Goal: Task Accomplishment & Management: Complete application form

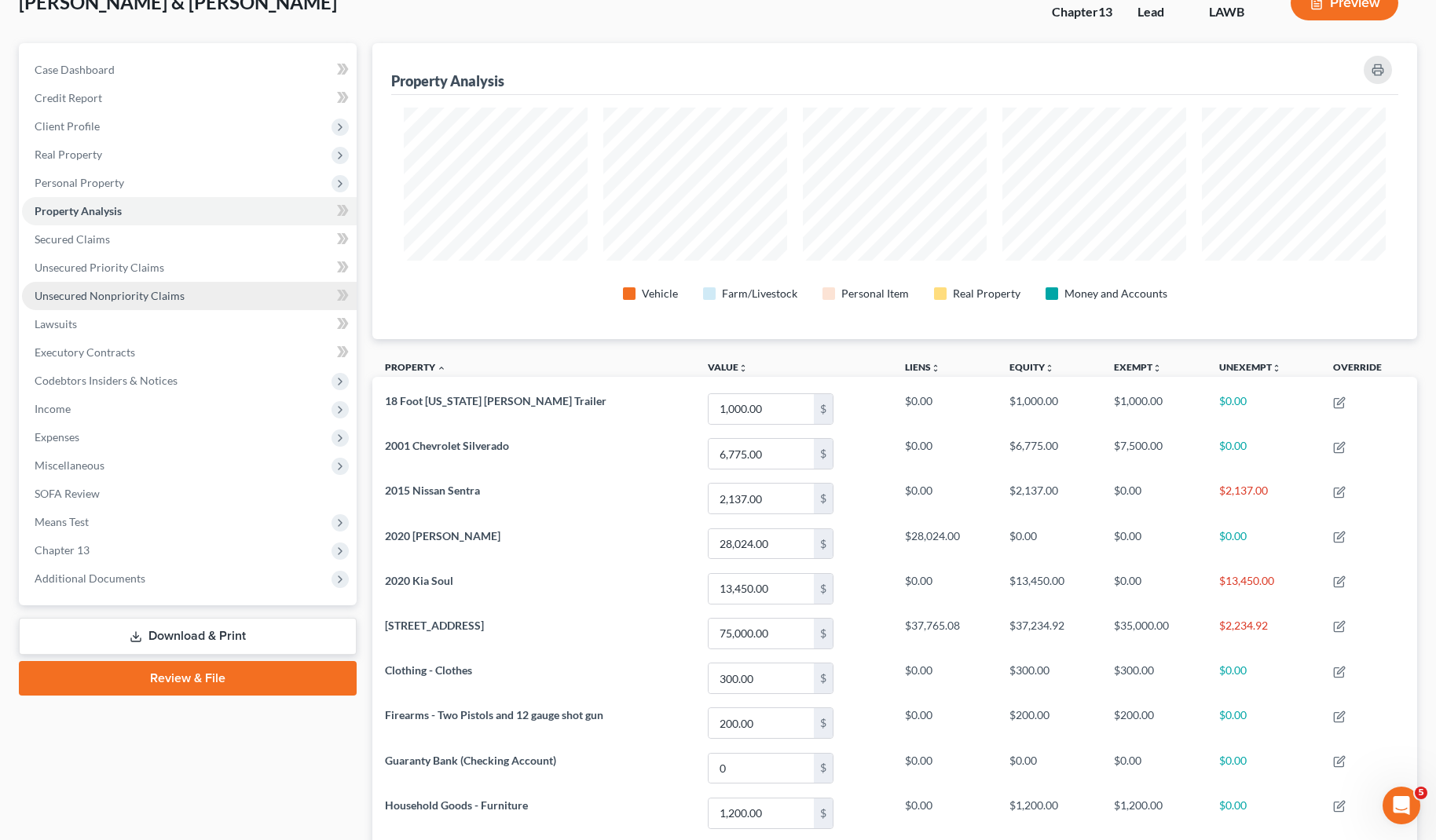
click at [120, 301] on span "Unsecured Nonpriority Claims" at bounding box center [109, 296] width 150 height 13
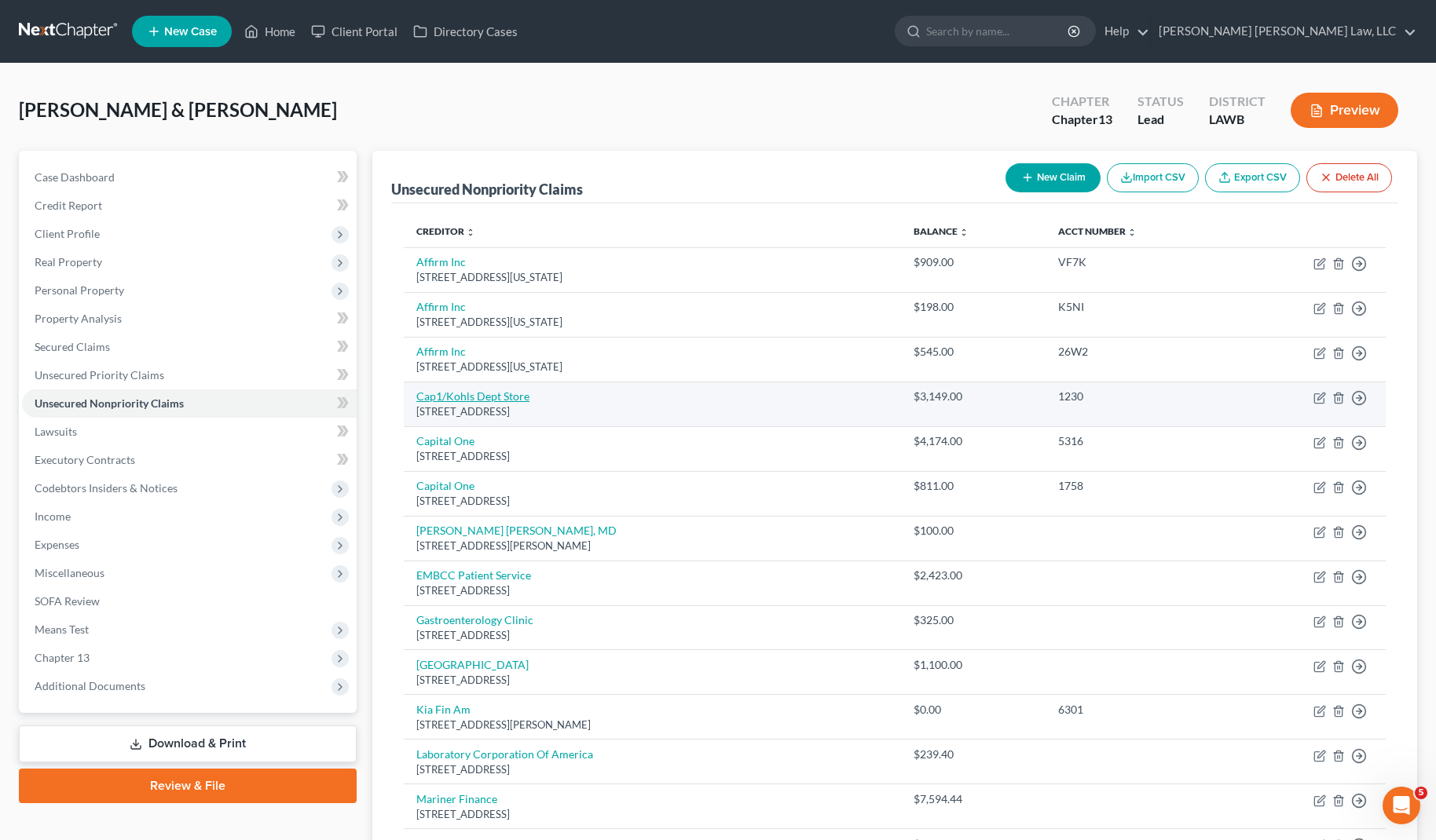
click at [491, 393] on link "Cap1/Kohls Dept Store" at bounding box center [473, 396] width 113 height 13
select select "46"
select select "2"
select select "1"
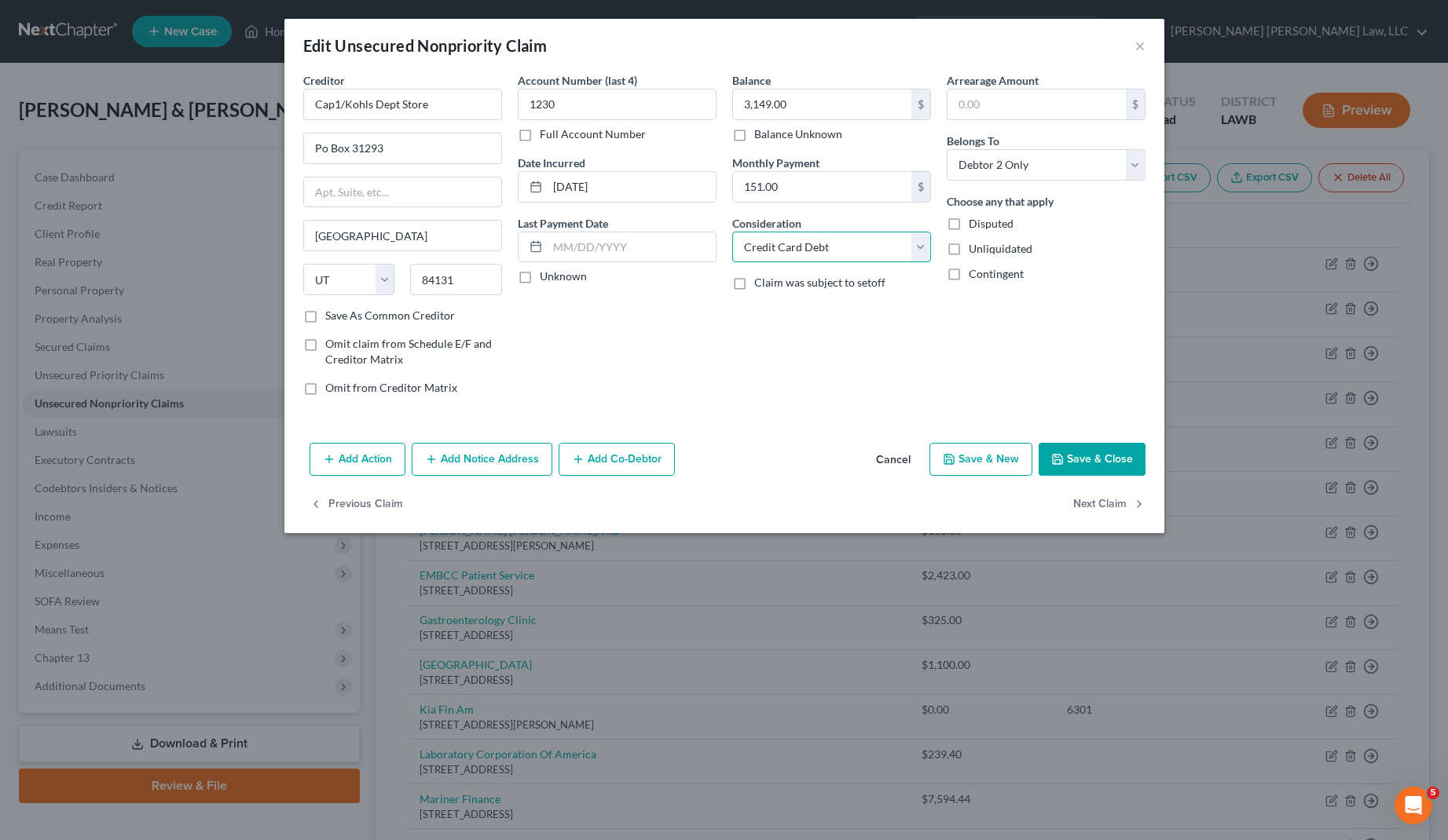
click at [926, 246] on select "Select Cable / Satellite Services Collection Agency Credit Card Debt Debt Couns…" at bounding box center [831, 247] width 199 height 32
click at [377, 463] on button "Add Action" at bounding box center [357, 459] width 96 height 33
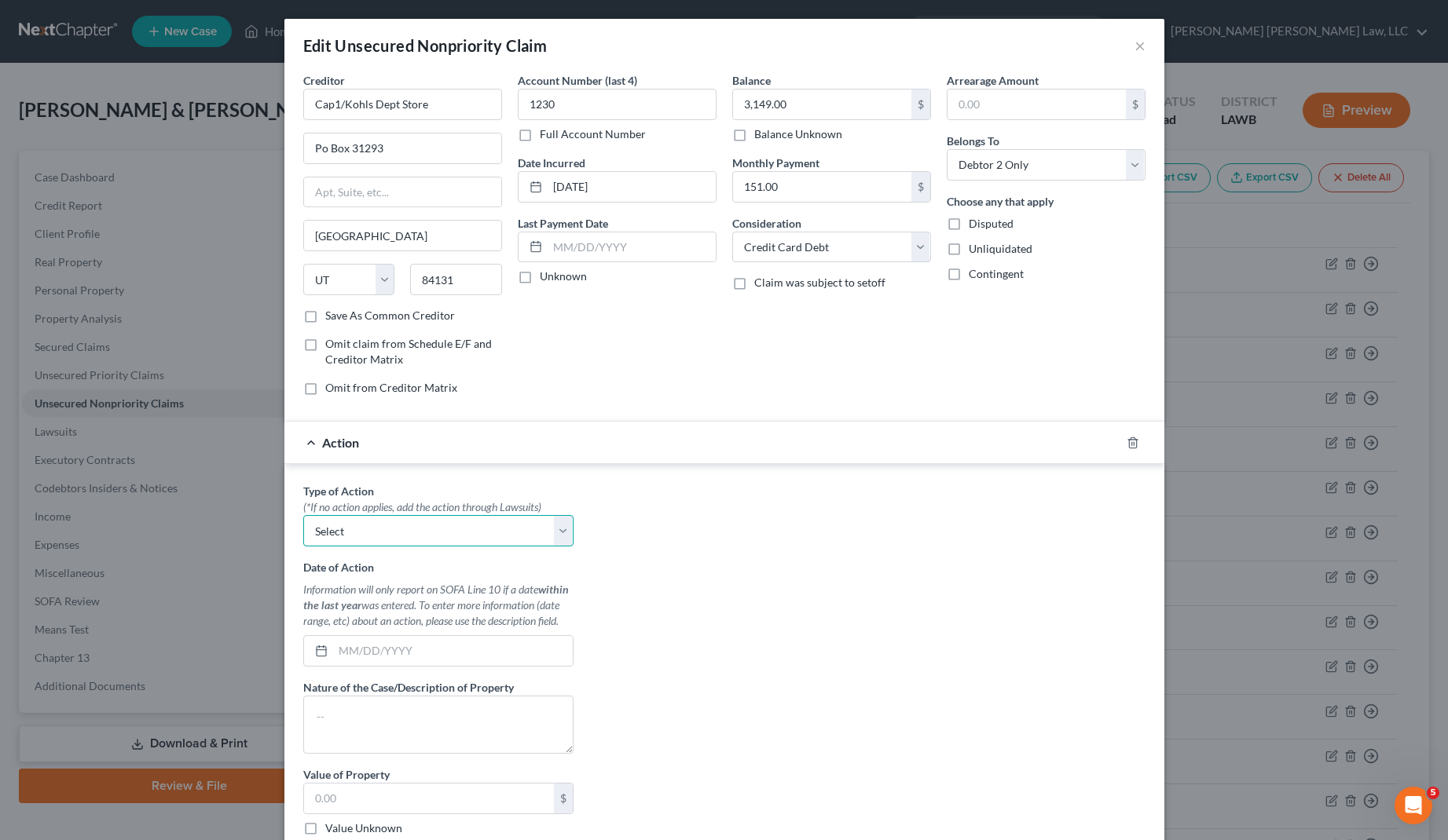
click at [426, 527] on select "Select Repossession Garnishment Foreclosure Personal Injury Attached, Seized, O…" at bounding box center [438, 531] width 270 height 32
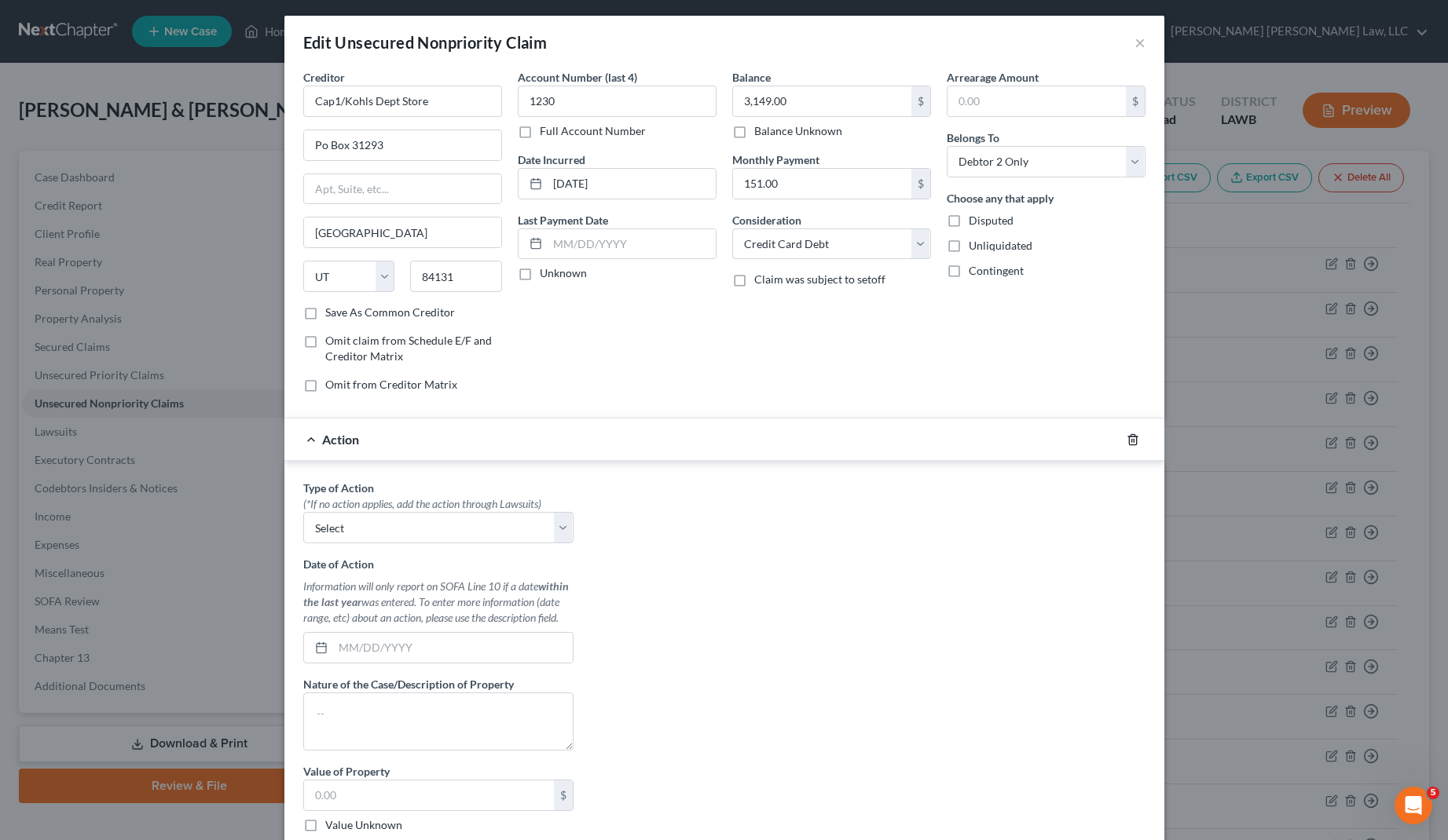
click at [1126, 441] on icon "button" at bounding box center [1133, 440] width 13 height 13
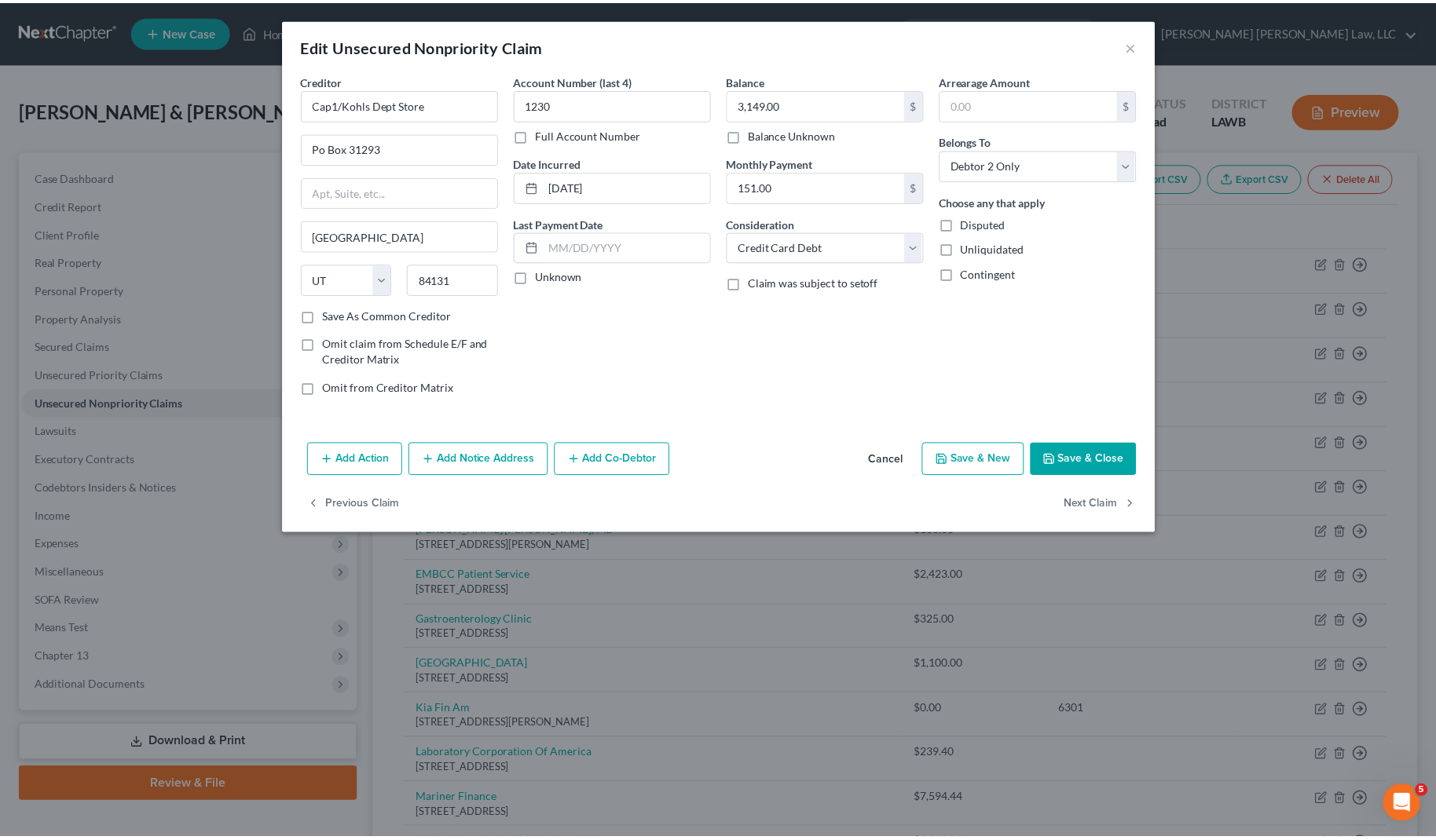
scroll to position [0, 0]
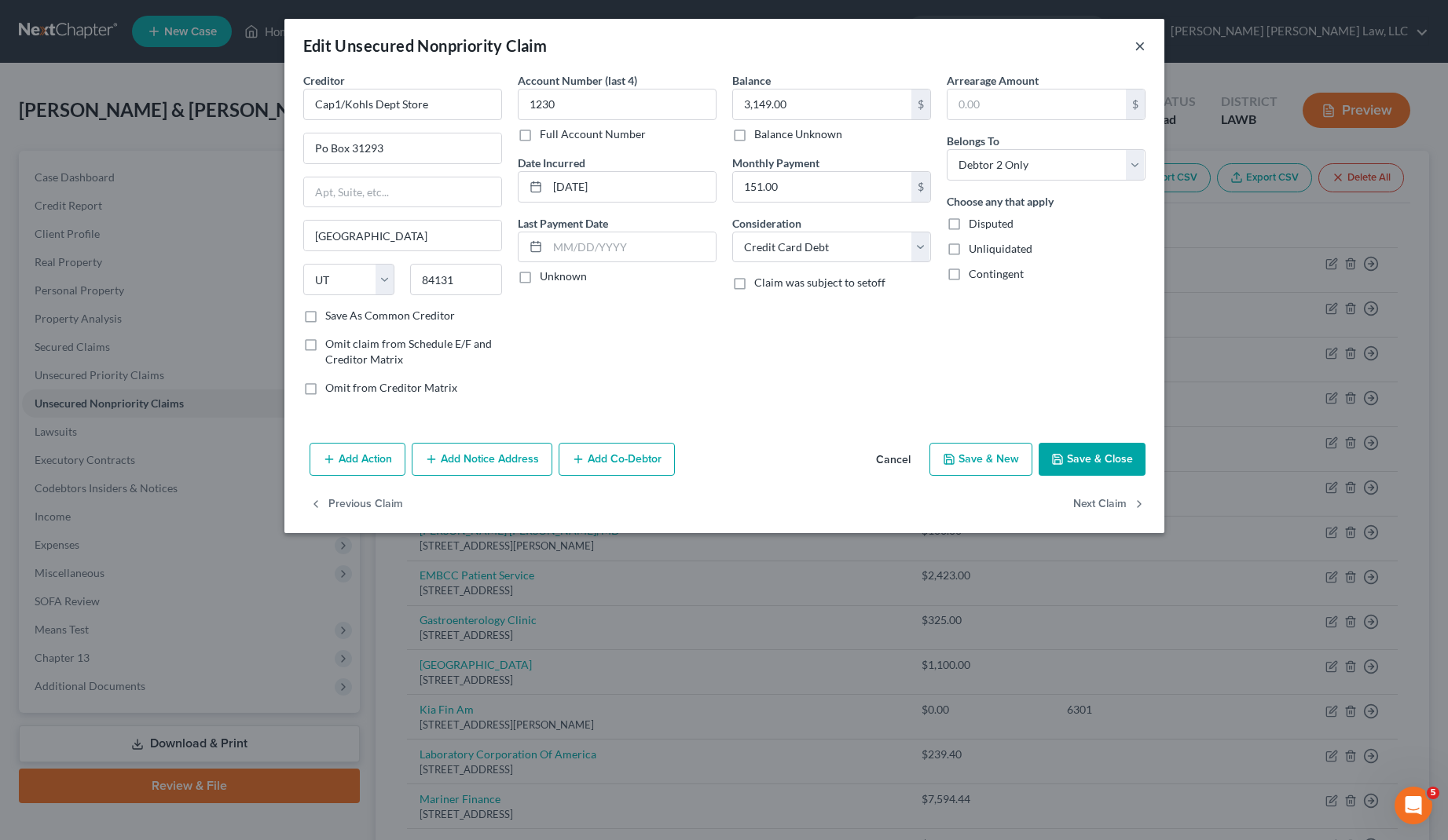
click at [1142, 52] on button "×" at bounding box center [1140, 45] width 11 height 19
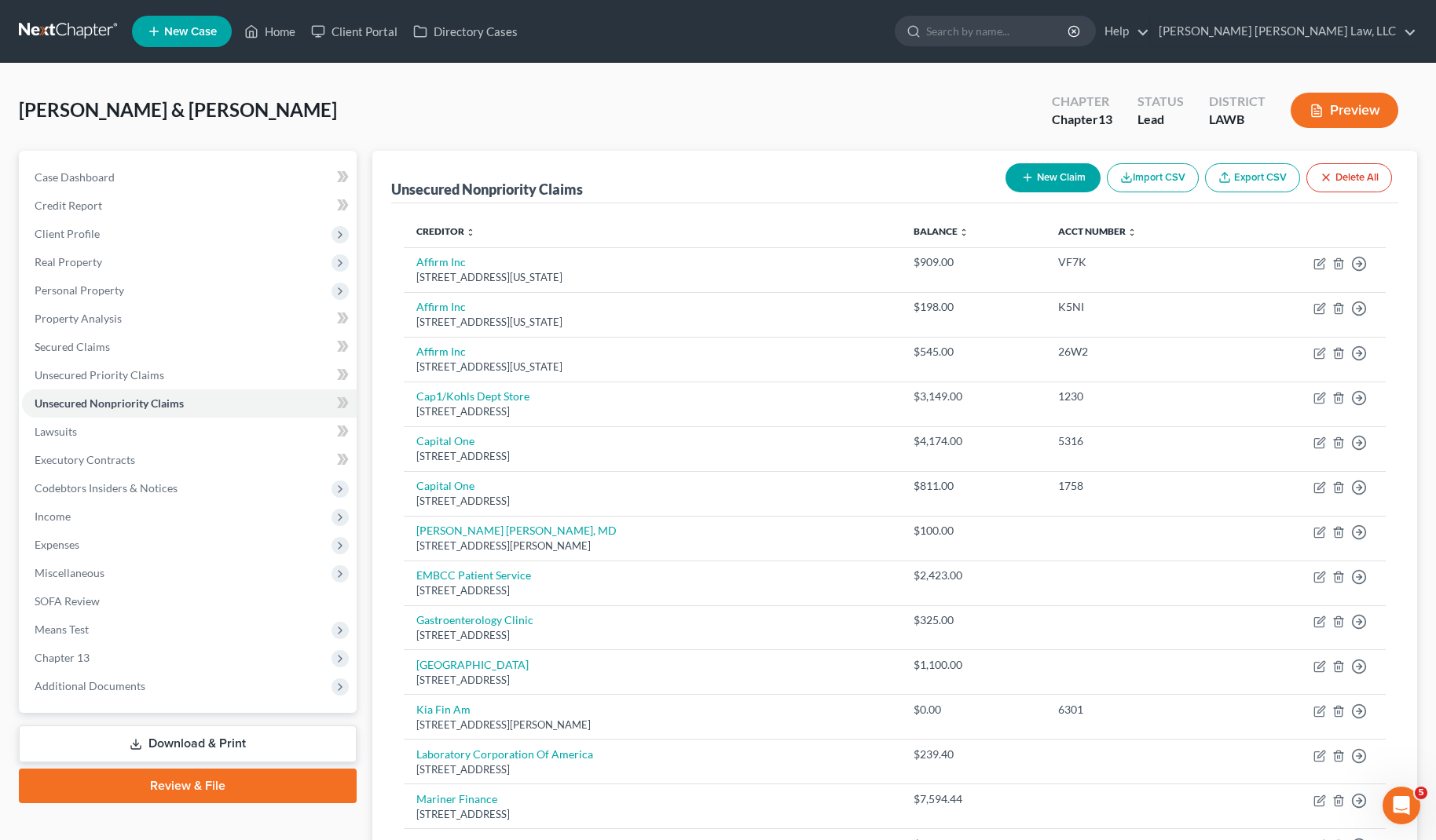
click at [77, 40] on link at bounding box center [69, 31] width 100 height 28
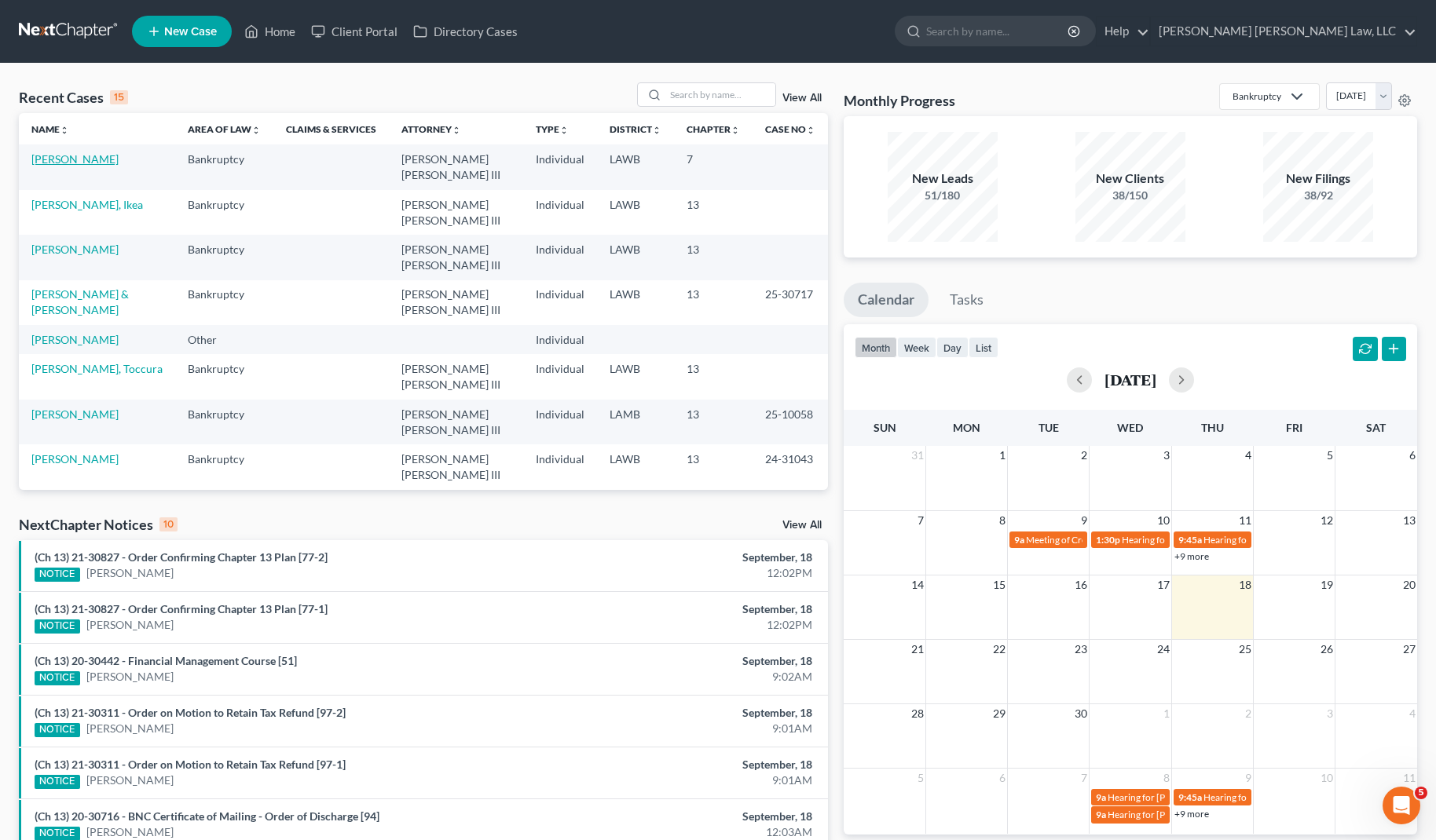
click at [80, 166] on link "[PERSON_NAME]" at bounding box center [75, 159] width 88 height 13
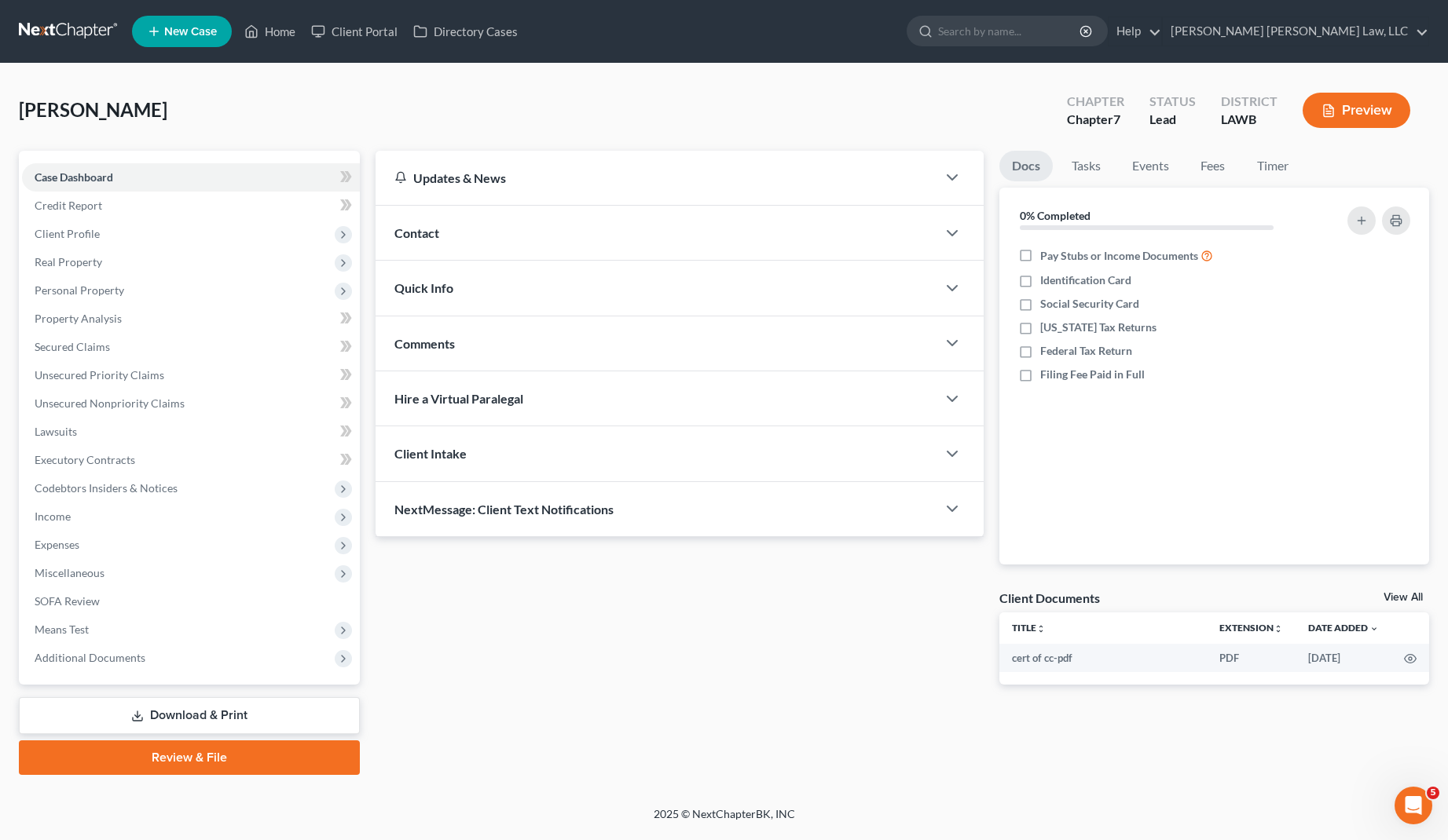
click at [56, 28] on link at bounding box center [69, 31] width 100 height 28
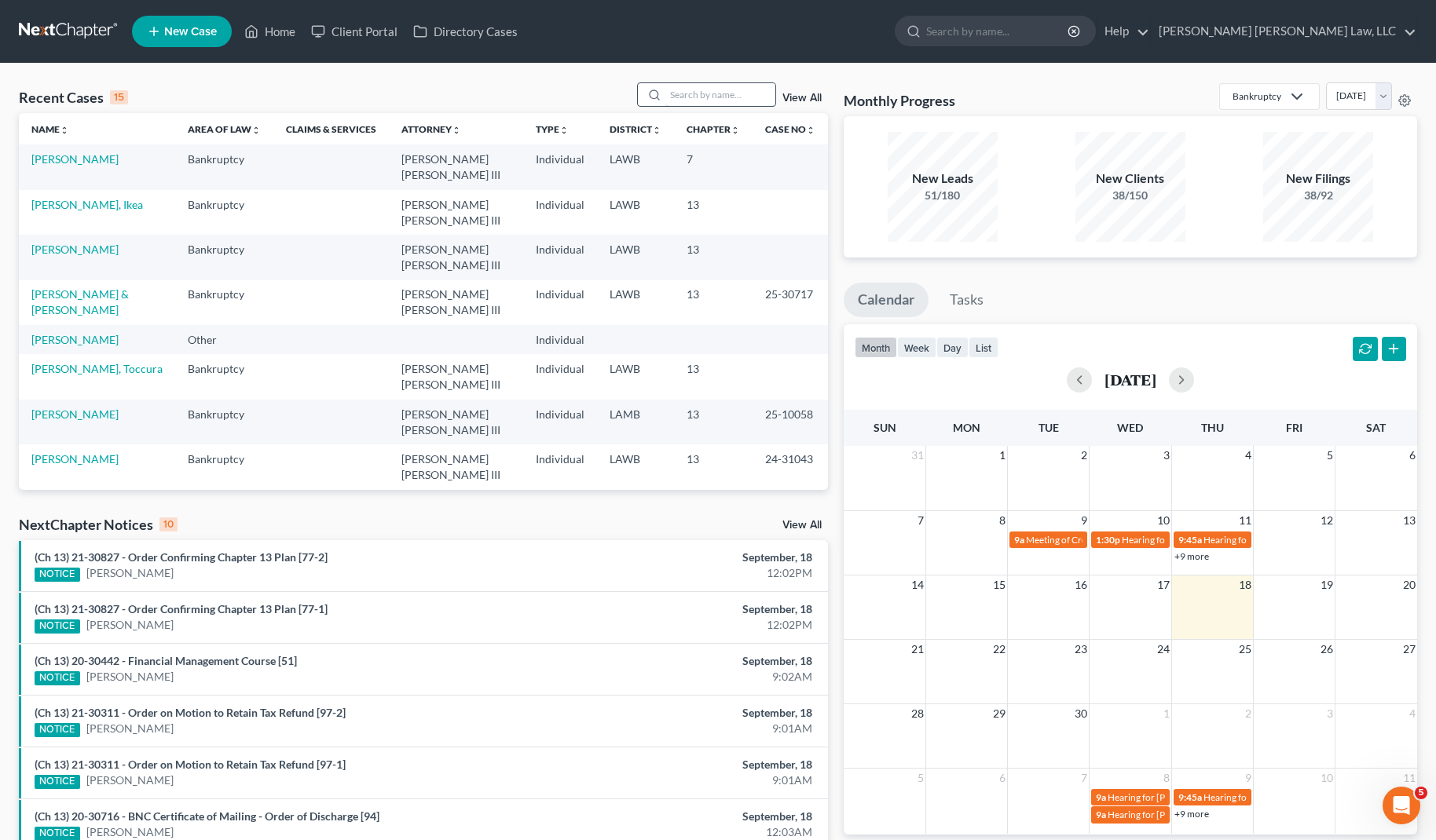
click at [718, 97] on input "search" at bounding box center [720, 95] width 110 height 23
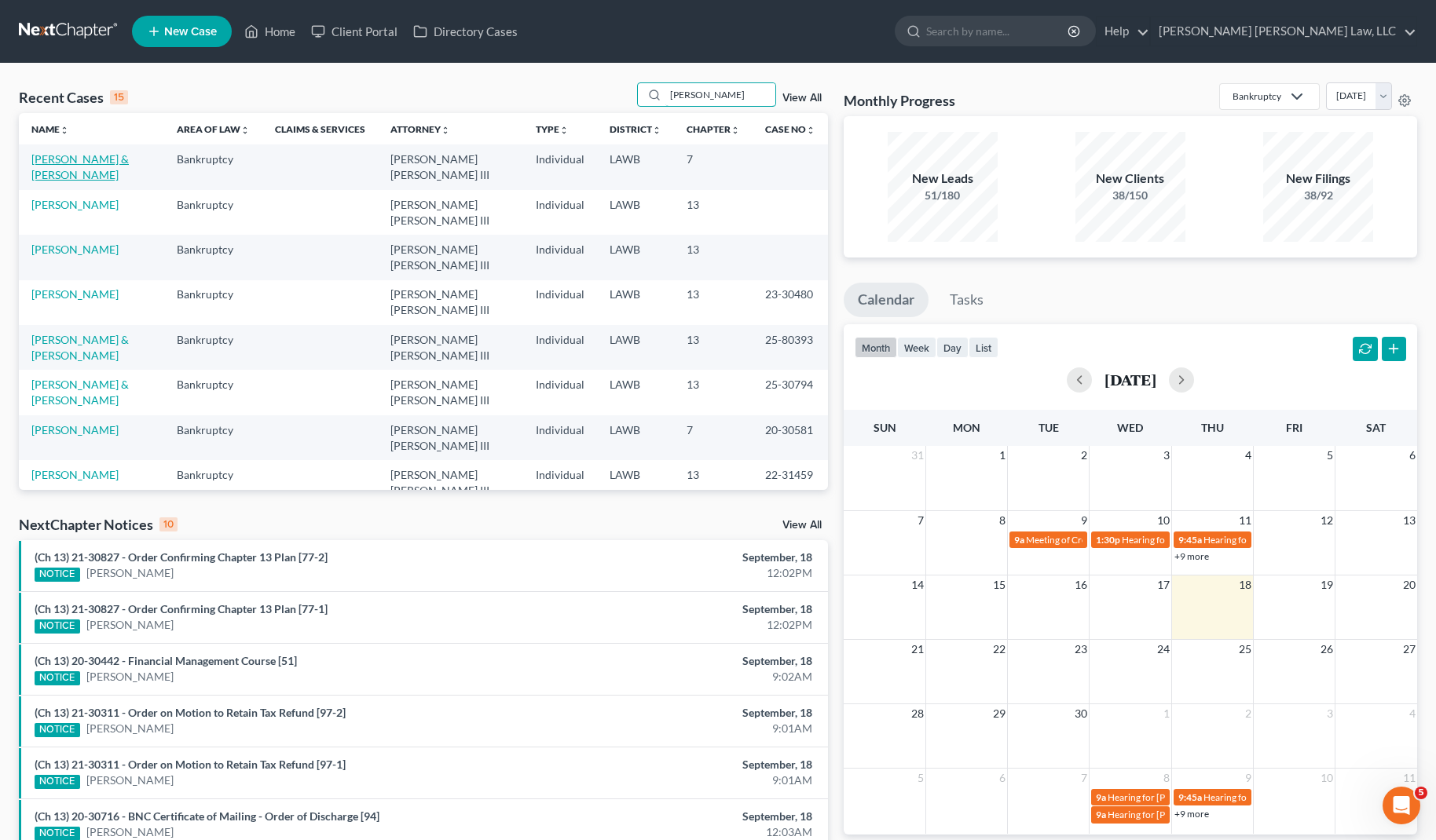
type input "[PERSON_NAME]"
click at [116, 163] on link "[PERSON_NAME] & [PERSON_NAME]" at bounding box center [80, 167] width 97 height 29
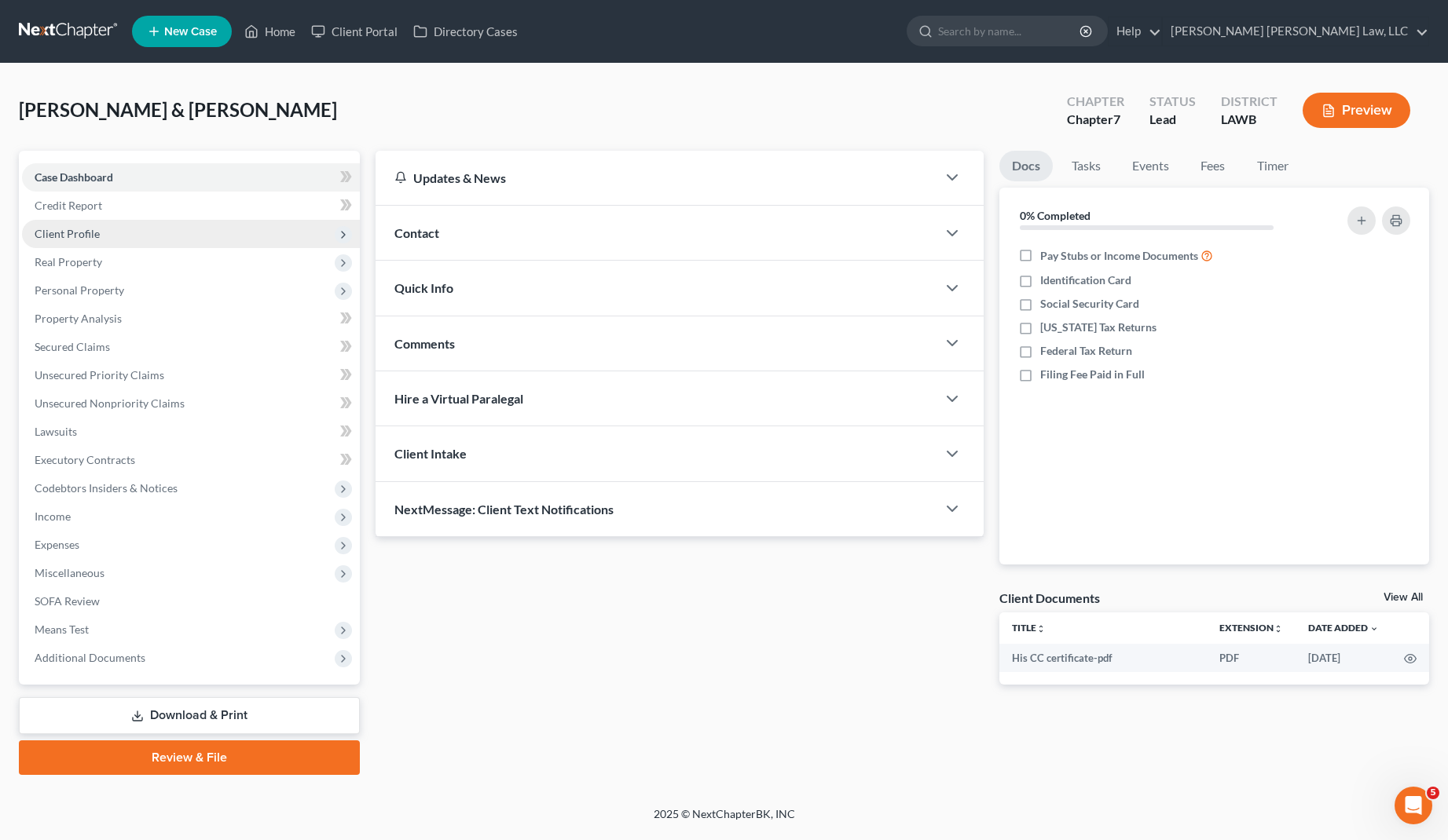
click at [121, 229] on span "Client Profile" at bounding box center [190, 233] width 338 height 28
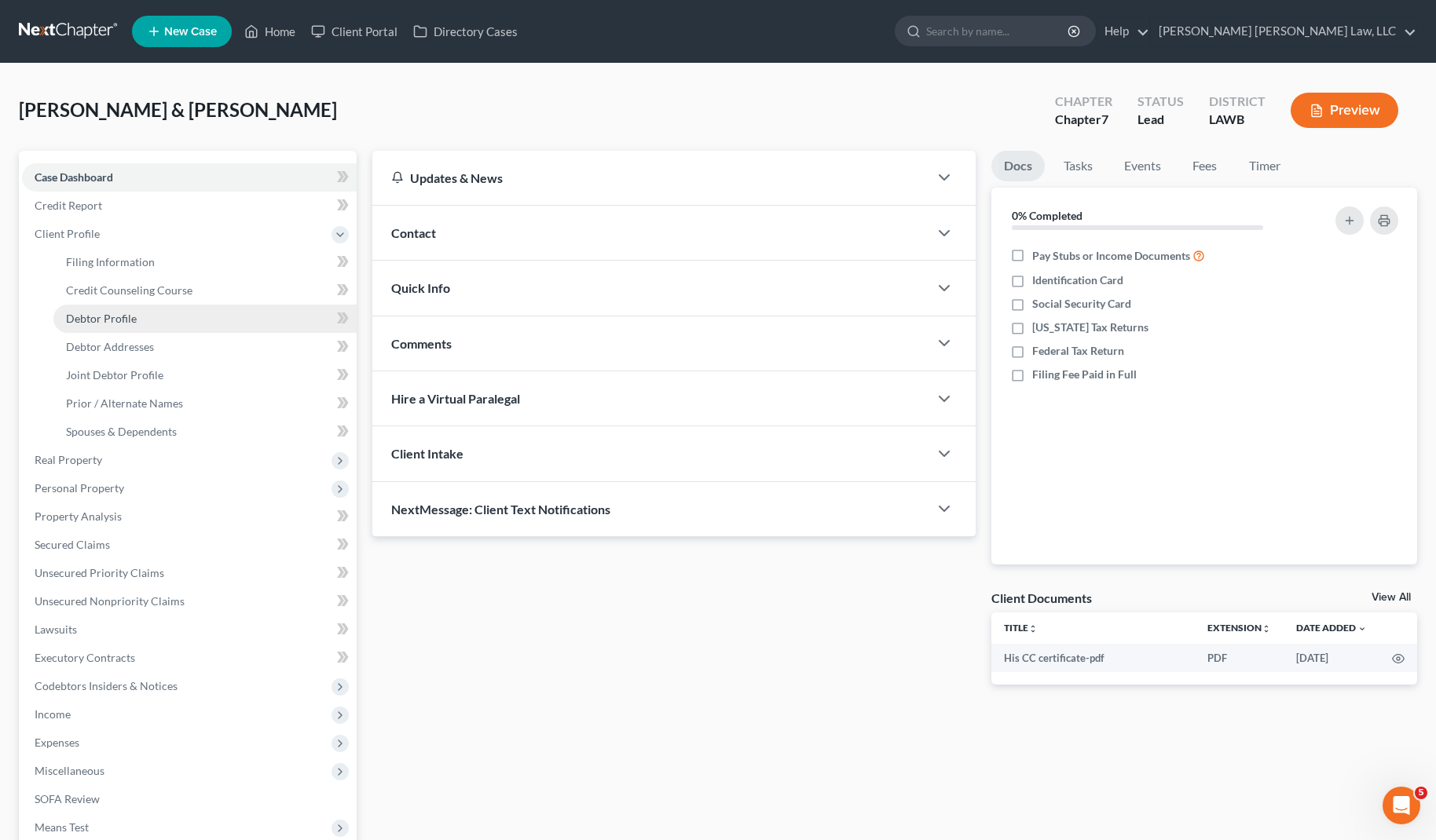
click at [130, 321] on span "Debtor Profile" at bounding box center [100, 318] width 71 height 13
select select "1"
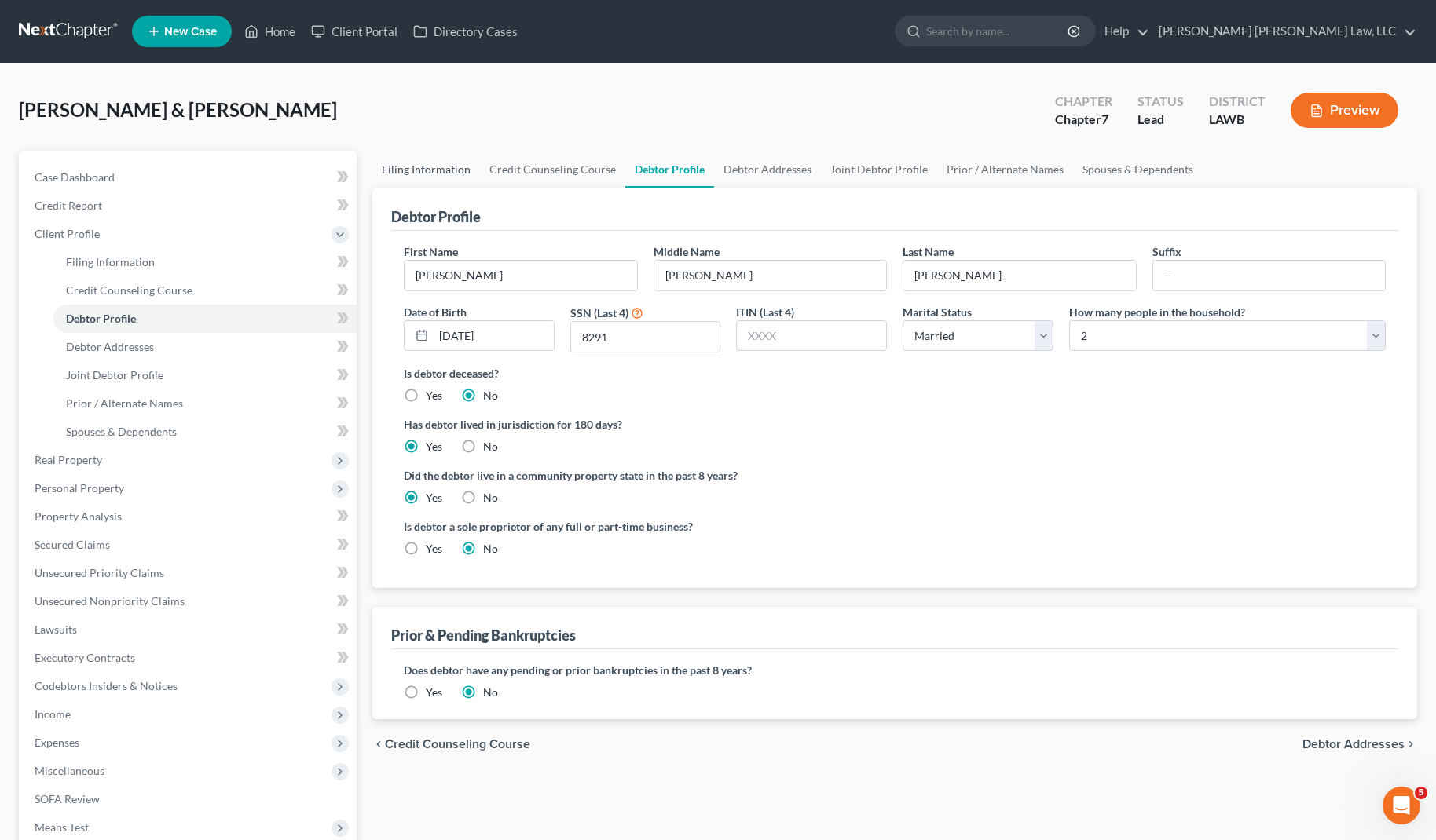
click at [451, 179] on link "Filing Information" at bounding box center [426, 169] width 108 height 38
select select "1"
select select "0"
select select "19"
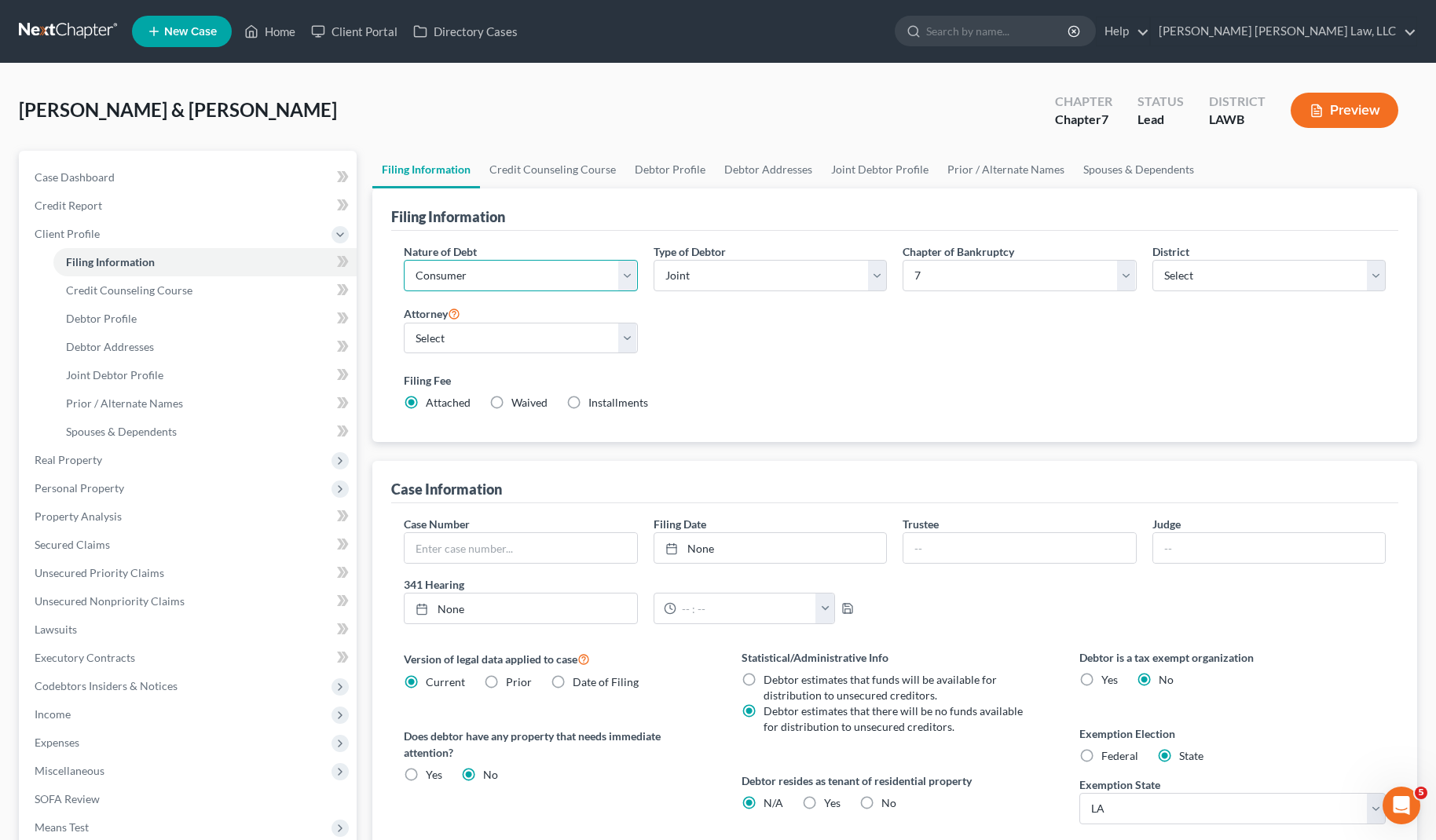
click at [591, 277] on select "Select Business Consumer Other" at bounding box center [520, 275] width 234 height 32
select select "0"
click at [404, 260] on select "Select Business Consumer Other" at bounding box center [520, 275] width 234 height 32
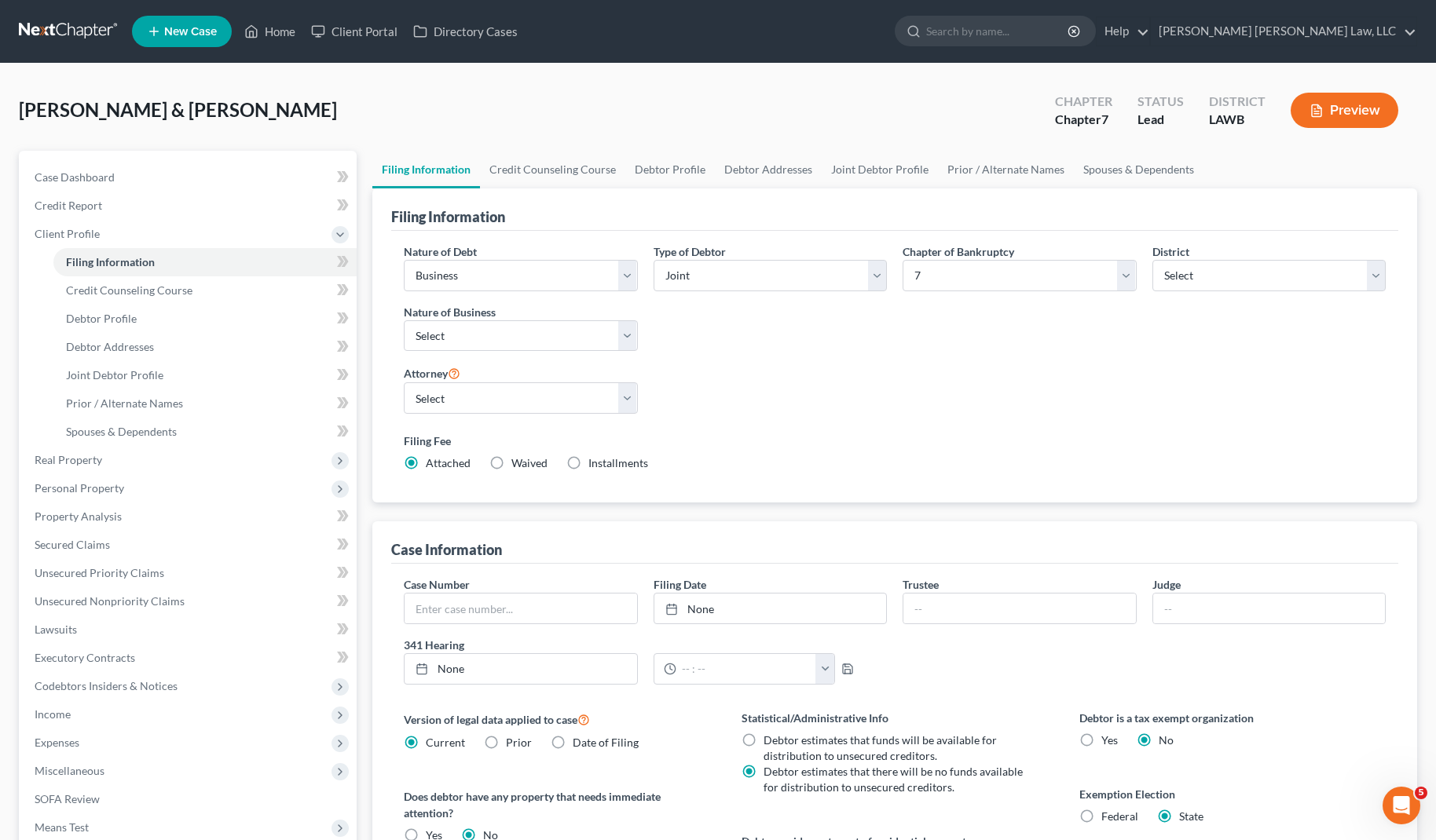
click at [852, 412] on div "Nature of Debt Select Business Consumer Other Nature of Business Select Clearin…" at bounding box center [895, 364] width 998 height 241
click at [602, 343] on select "Select Clearing Bank Commodity Broker Health Care Business Other Railroad Singl…" at bounding box center [520, 336] width 234 height 32
select select "3"
click at [404, 321] on select "Select Clearing Bank Commodity Broker Health Care Business Other Railroad Singl…" at bounding box center [520, 336] width 234 height 32
click at [688, 399] on div "Nature of Debt Select Business Consumer Other Nature of Business Select Clearin…" at bounding box center [895, 364] width 998 height 241
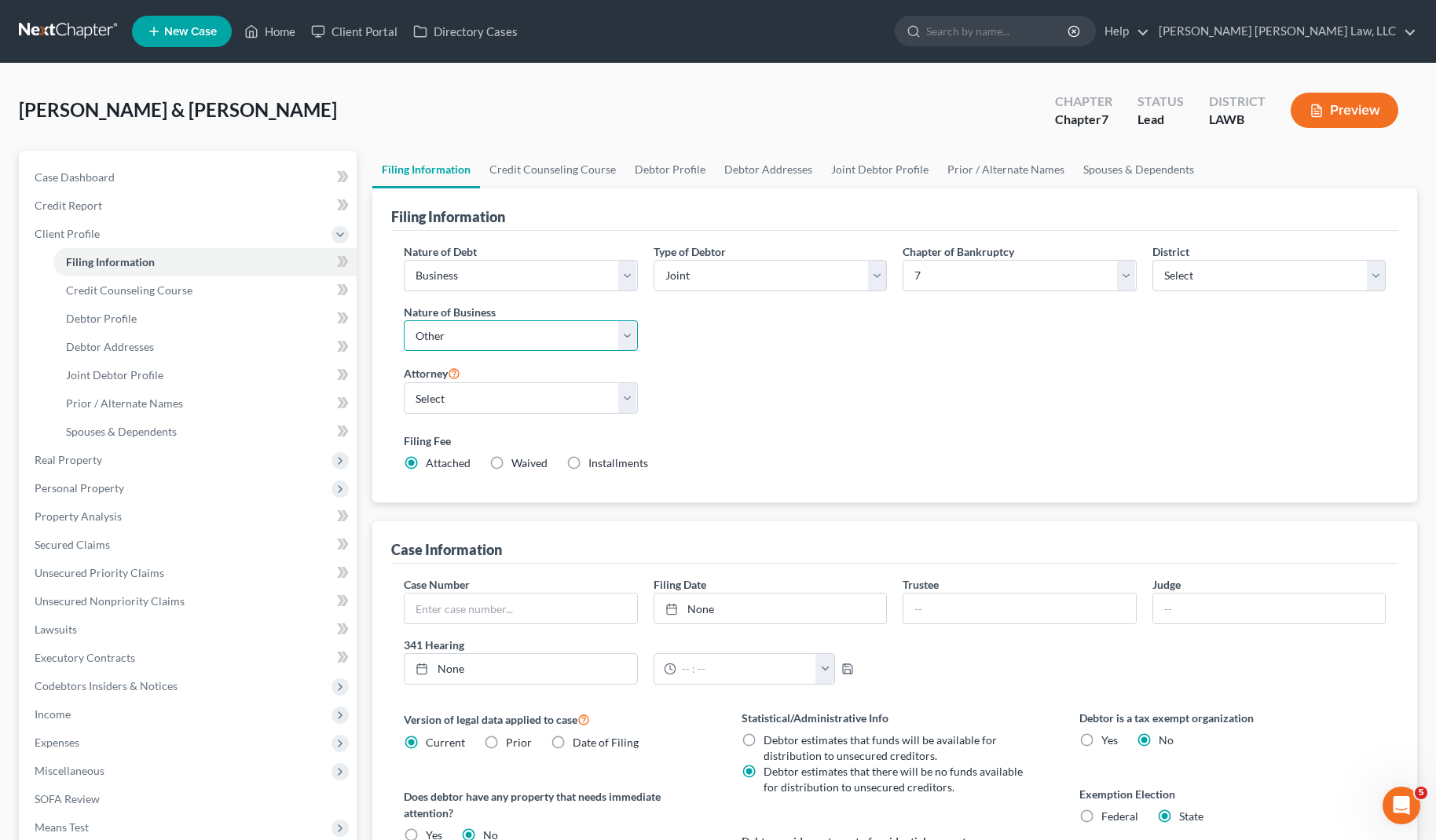
click at [565, 339] on select "Select Clearing Bank Commodity Broker Health Care Business Other Railroad Singl…" at bounding box center [520, 336] width 234 height 32
click at [925, 371] on div "Nature of Debt Select Business Consumer Other Nature of Business Select Clearin…" at bounding box center [895, 364] width 998 height 241
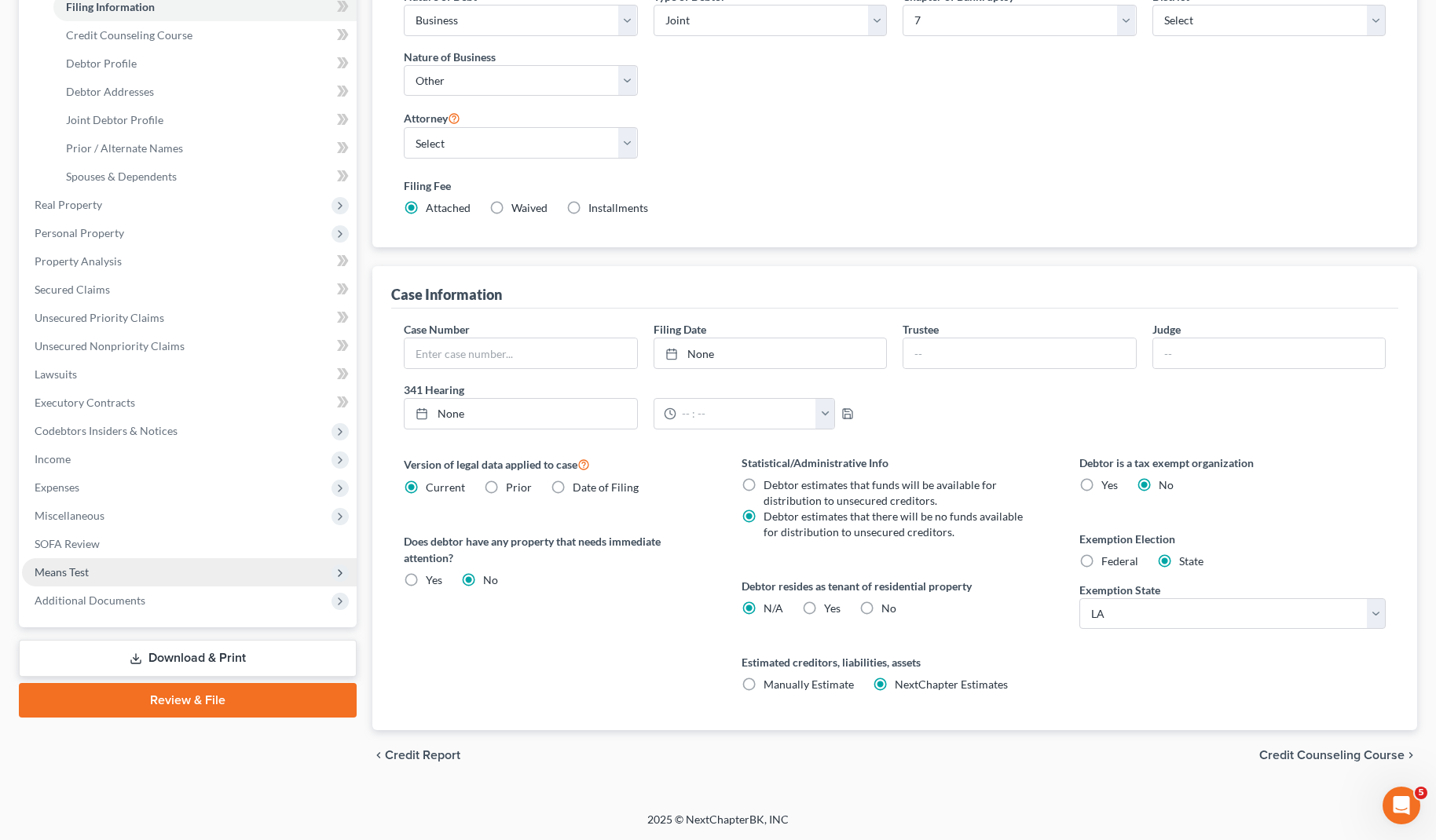
click at [99, 563] on span "Means Test" at bounding box center [189, 572] width 335 height 28
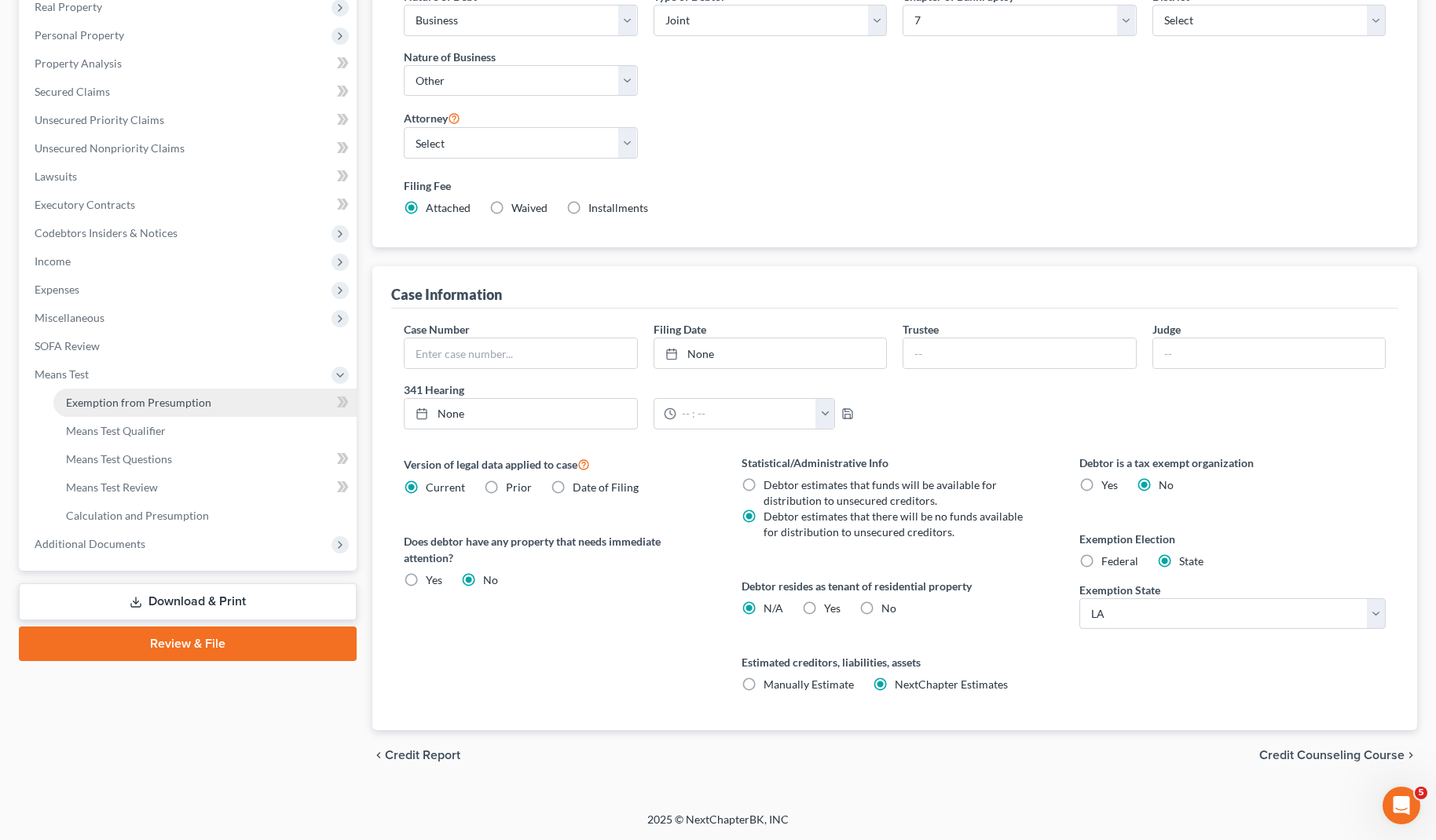
click at [141, 405] on span "Exemption from Presumption" at bounding box center [138, 403] width 145 height 13
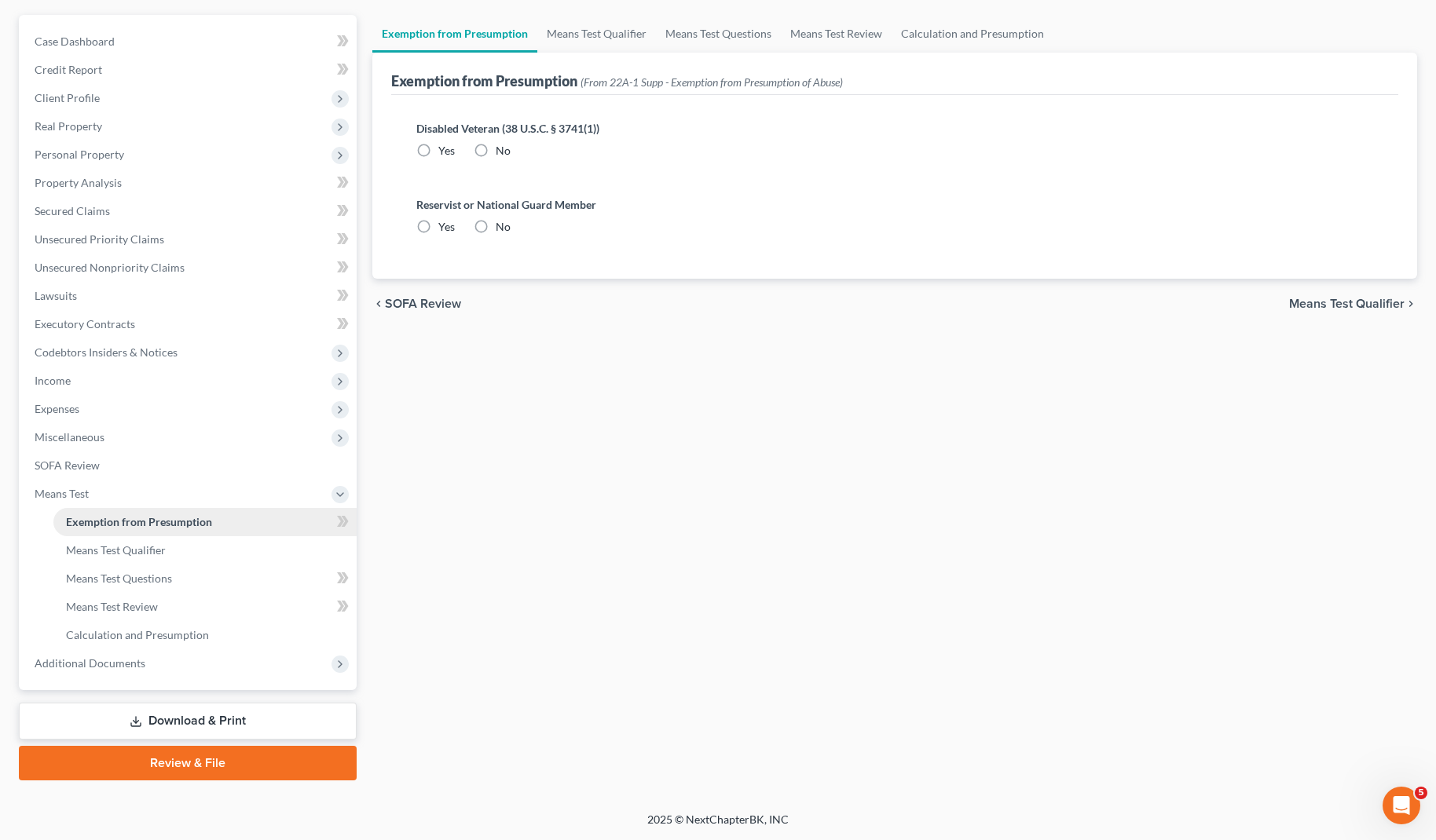
scroll to position [2, 0]
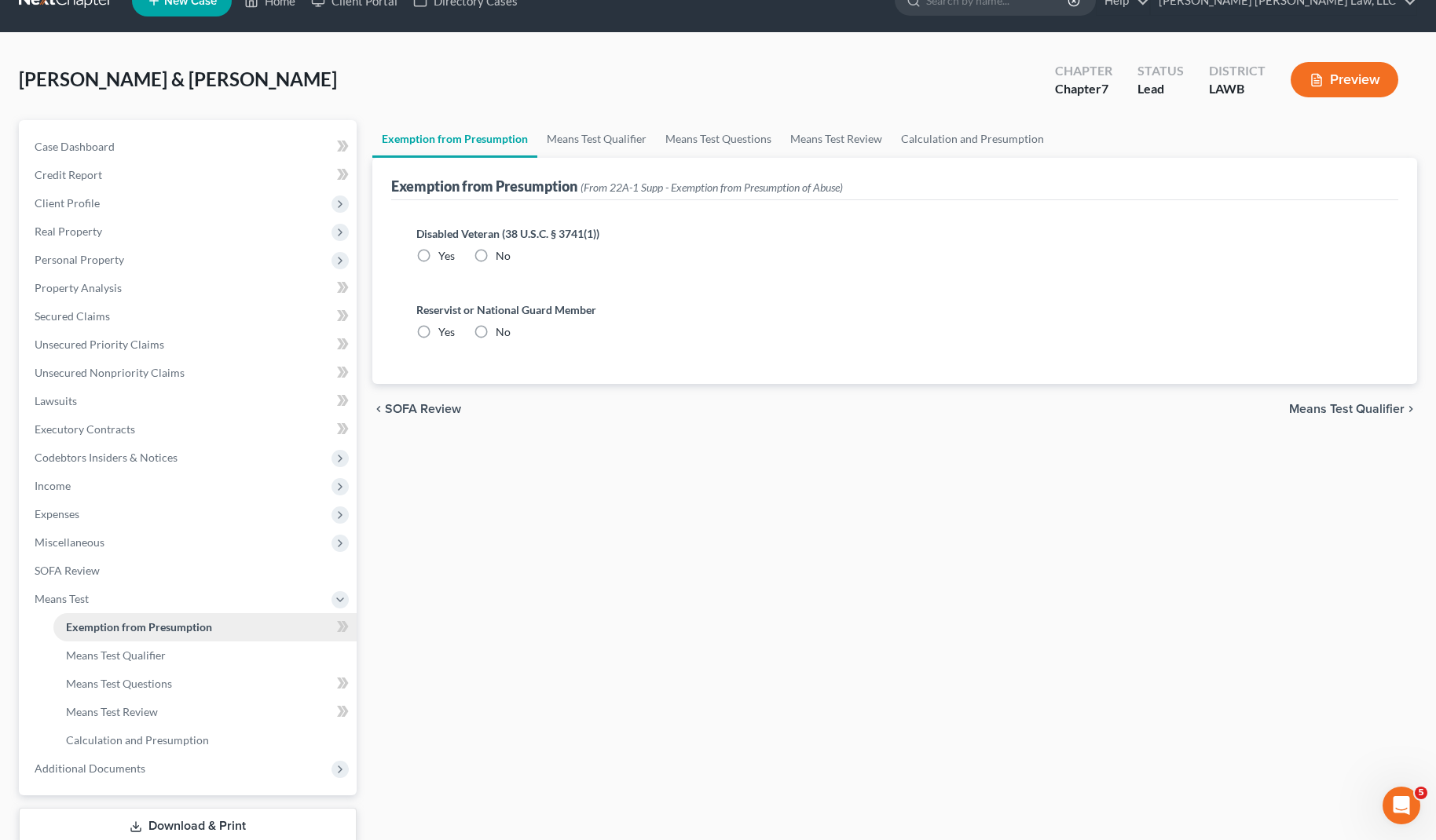
radio input "true"
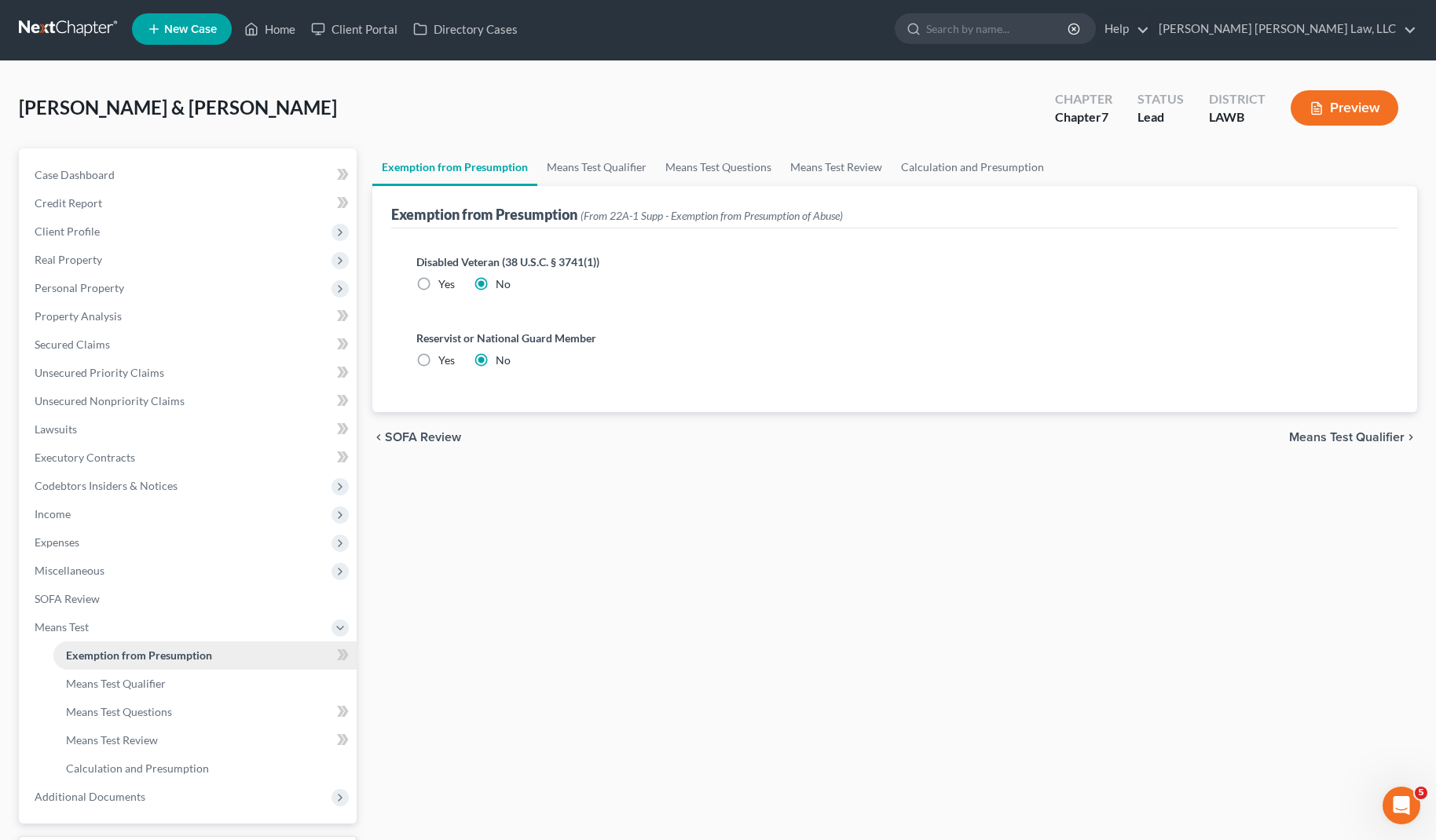
scroll to position [0, 0]
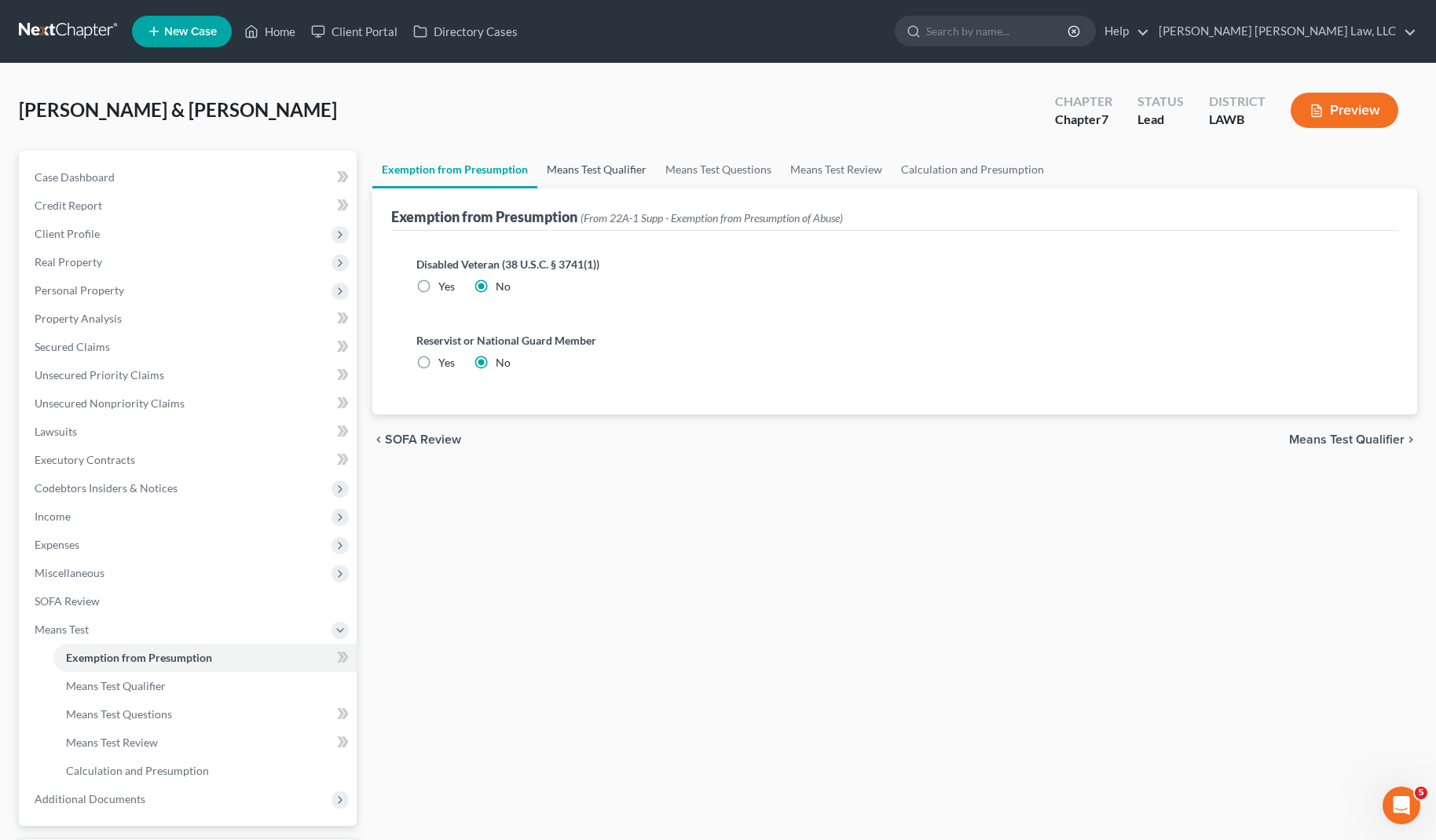
click at [571, 166] on link "Means Test Qualifier" at bounding box center [596, 169] width 118 height 38
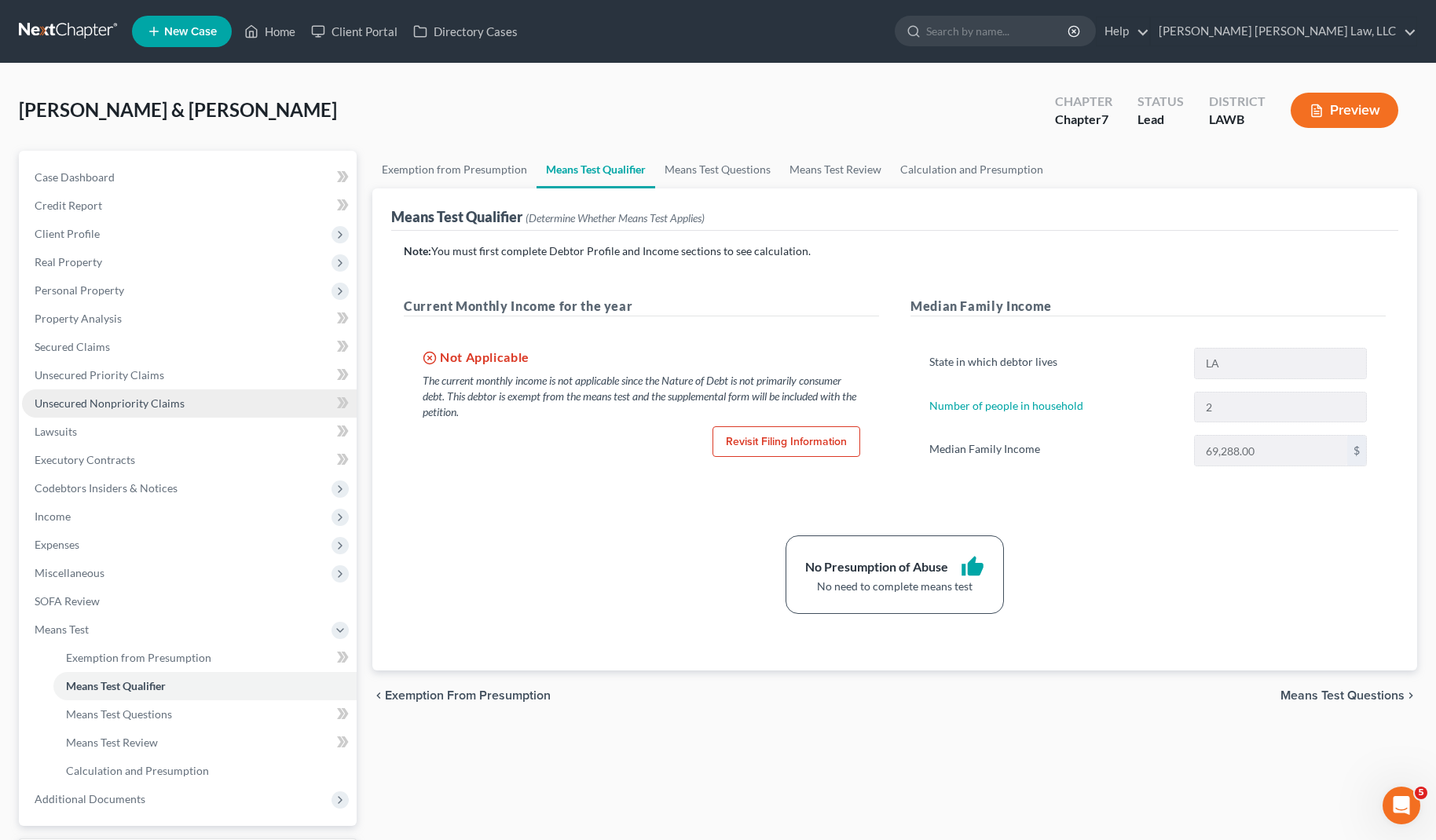
click at [103, 400] on span "Unsecured Nonpriority Claims" at bounding box center [109, 403] width 150 height 13
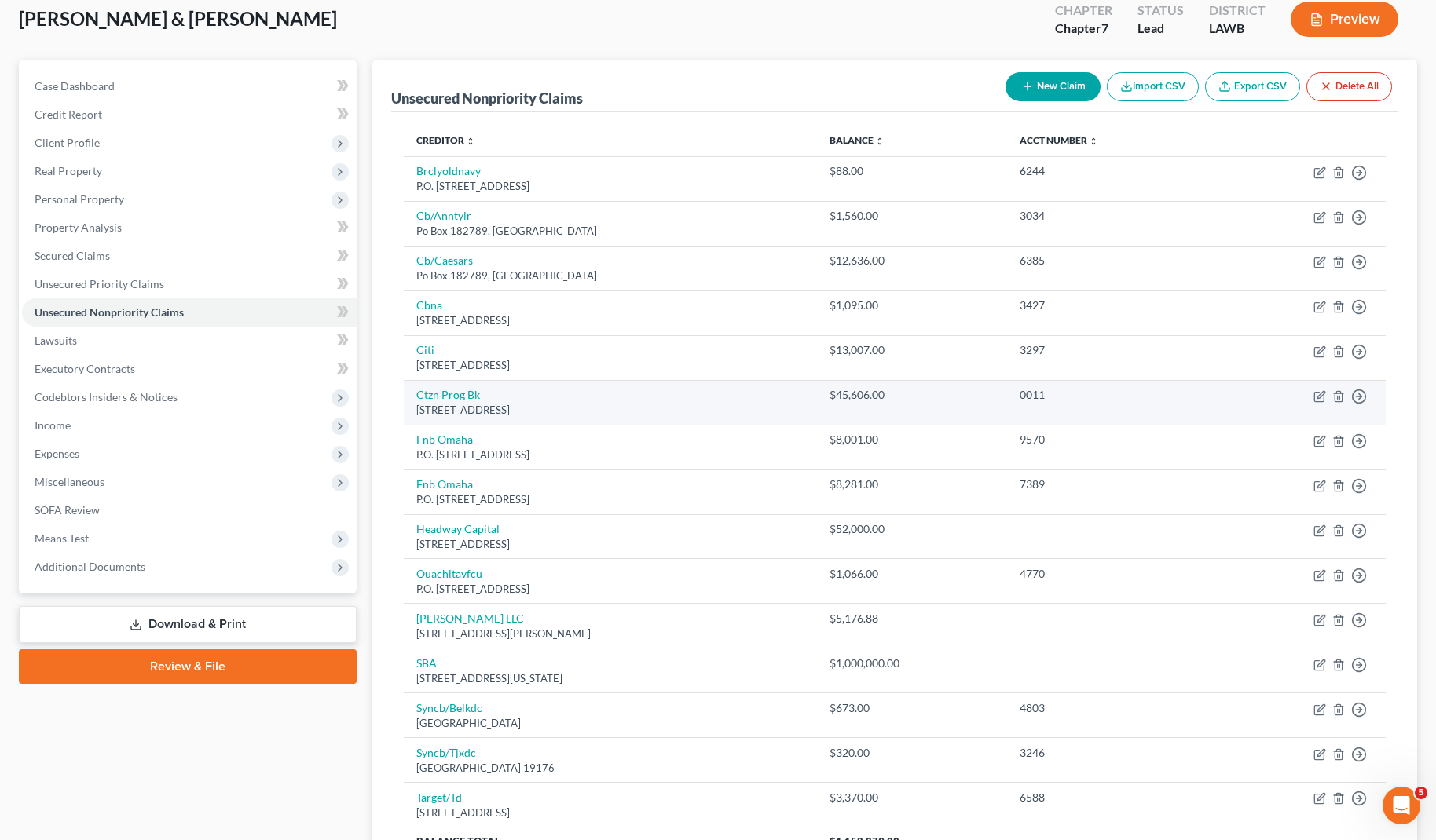
scroll to position [109, 0]
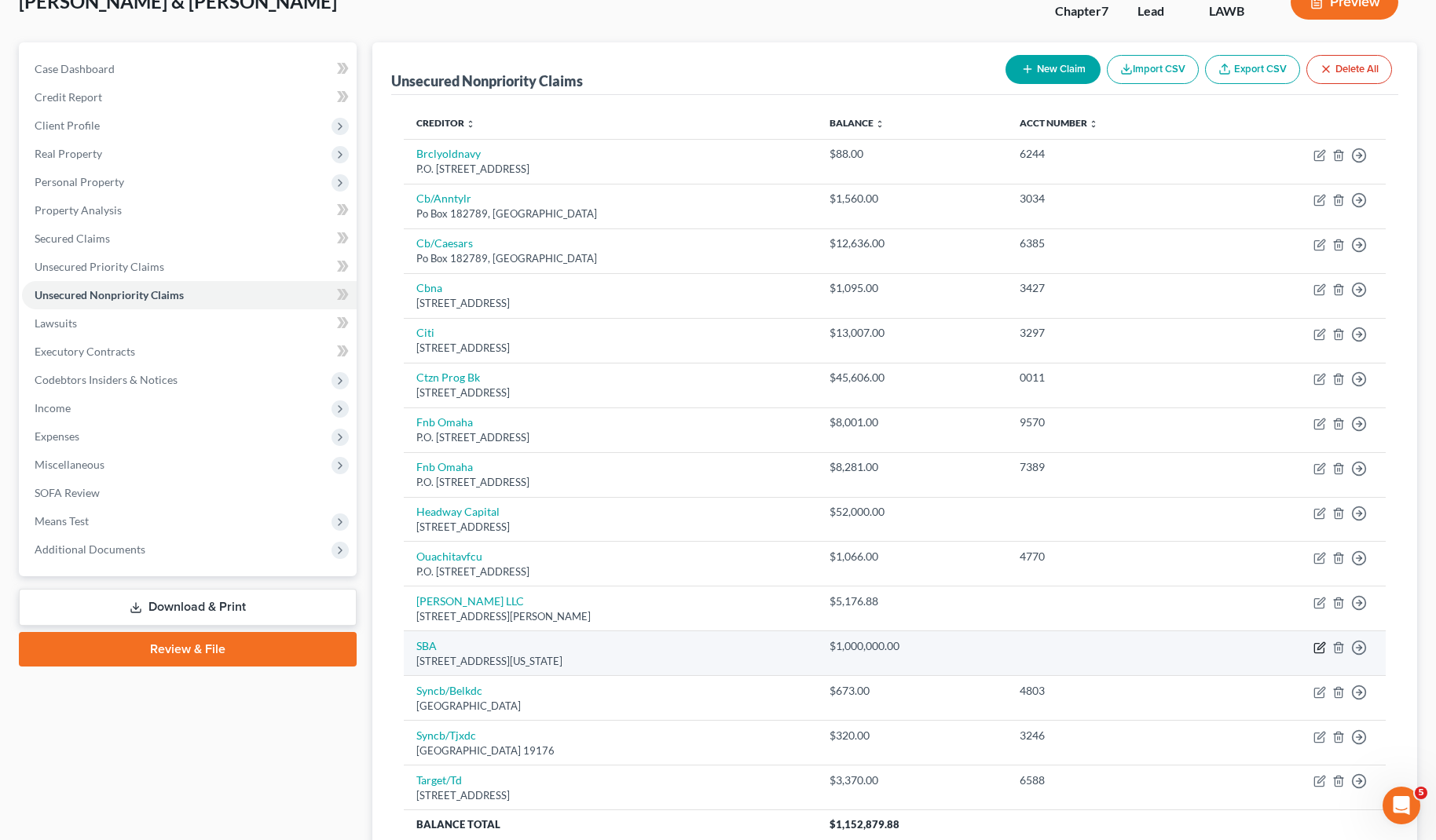
click at [1317, 649] on icon "button" at bounding box center [1320, 648] width 13 height 13
select select "8"
select select "1"
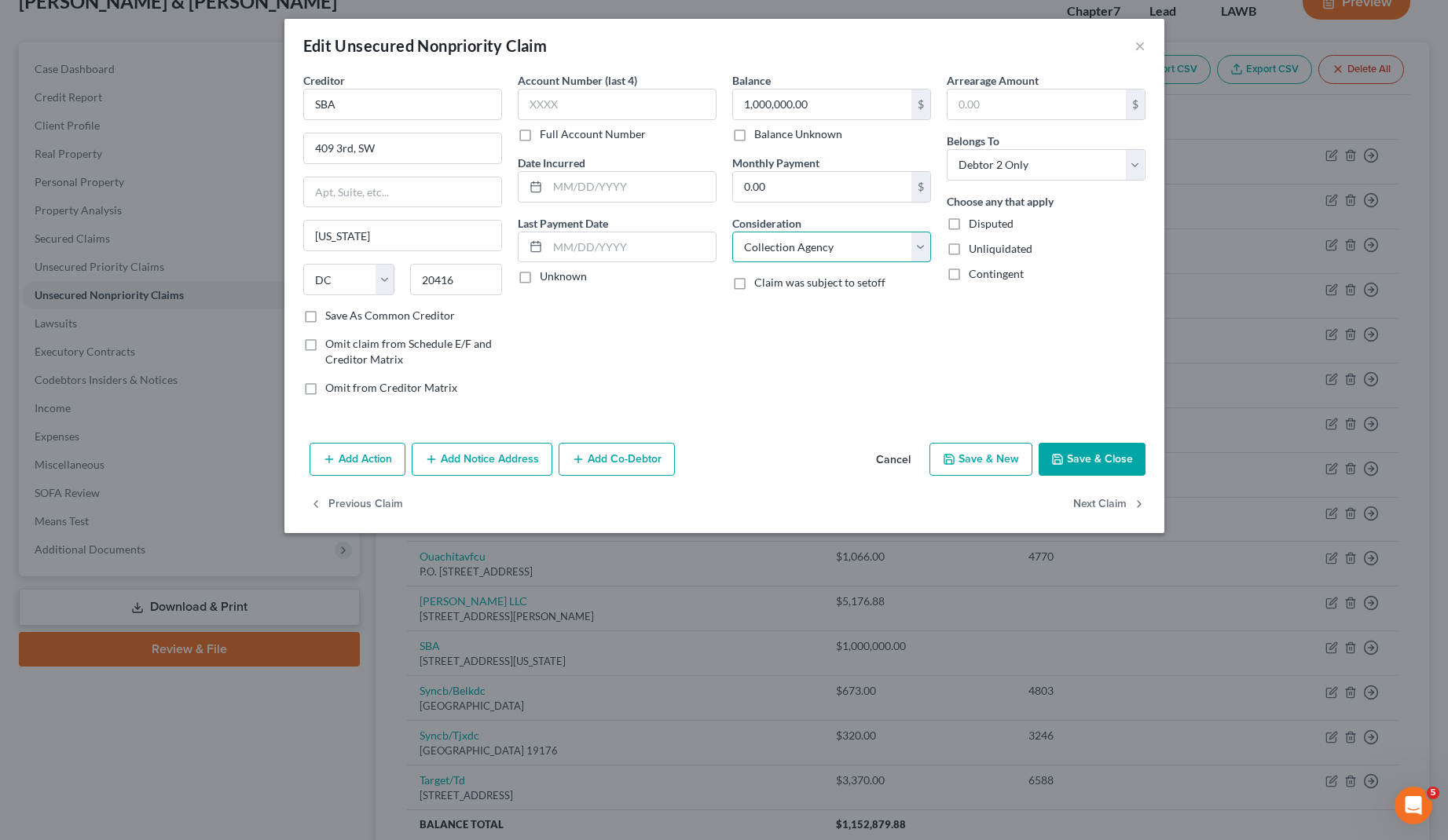
click at [807, 247] on select "Select Cable / Satellite Services Collection Agency Credit Card Debt Debt Couns…" at bounding box center [831, 247] width 199 height 32
select select "14"
click at [733, 232] on select "Select Cable / Satellite Services Collection Agency Credit Card Debt Debt Couns…" at bounding box center [831, 247] width 199 height 32
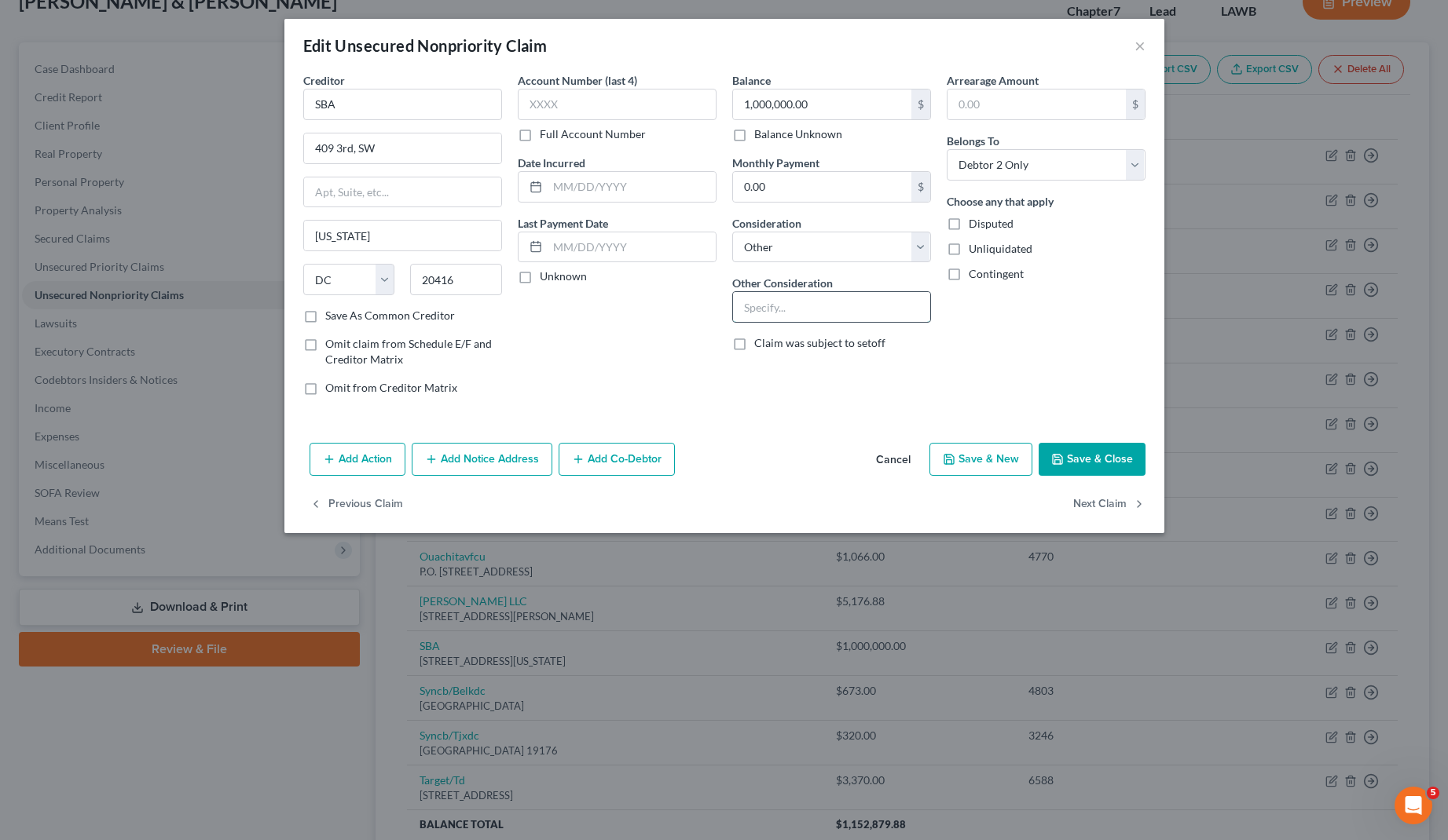
click at [796, 314] on input "text" at bounding box center [831, 307] width 197 height 30
type input "Business Debt"
click at [1088, 457] on button "Save & Close" at bounding box center [1092, 459] width 107 height 33
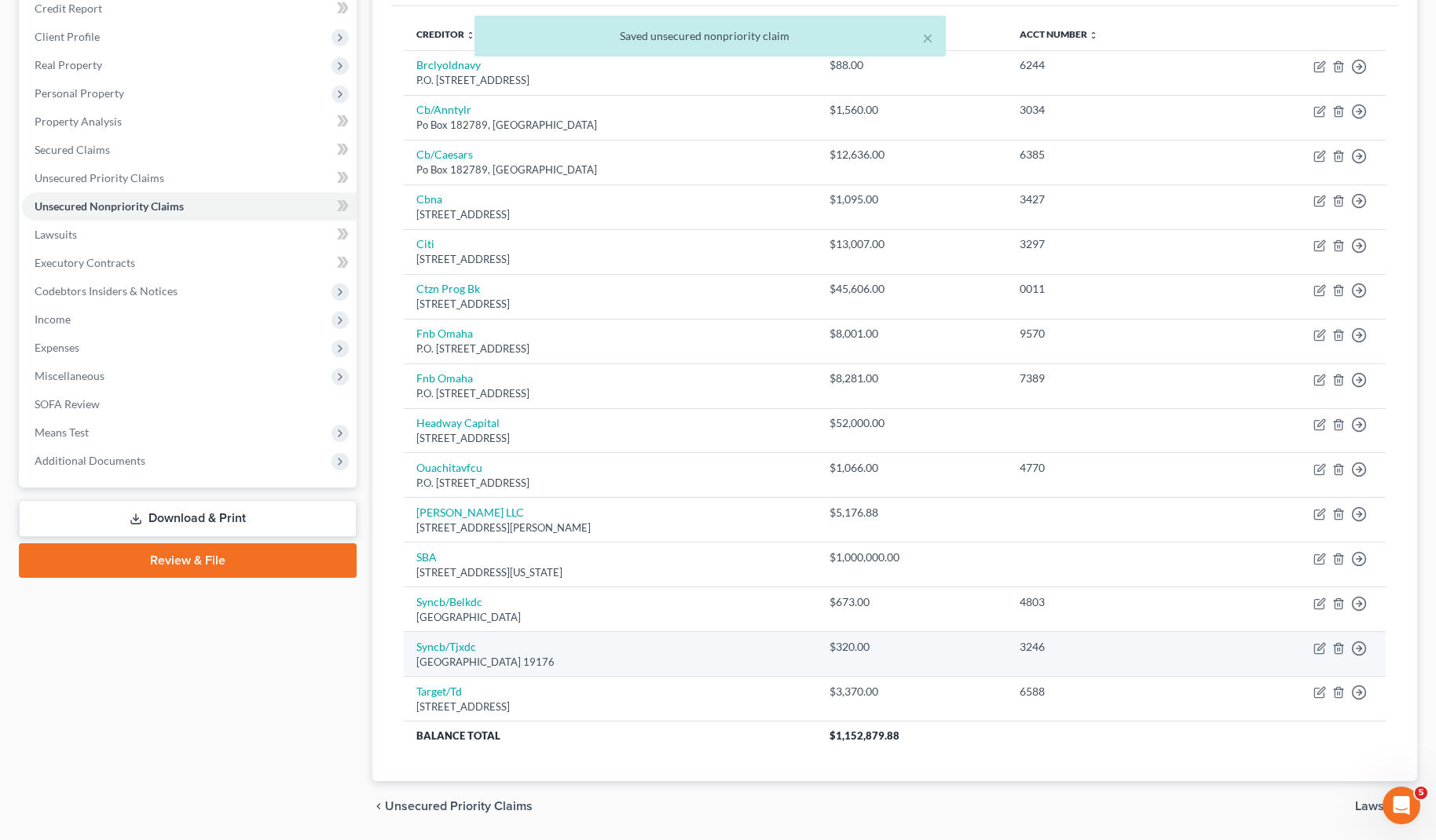
scroll to position [200, 0]
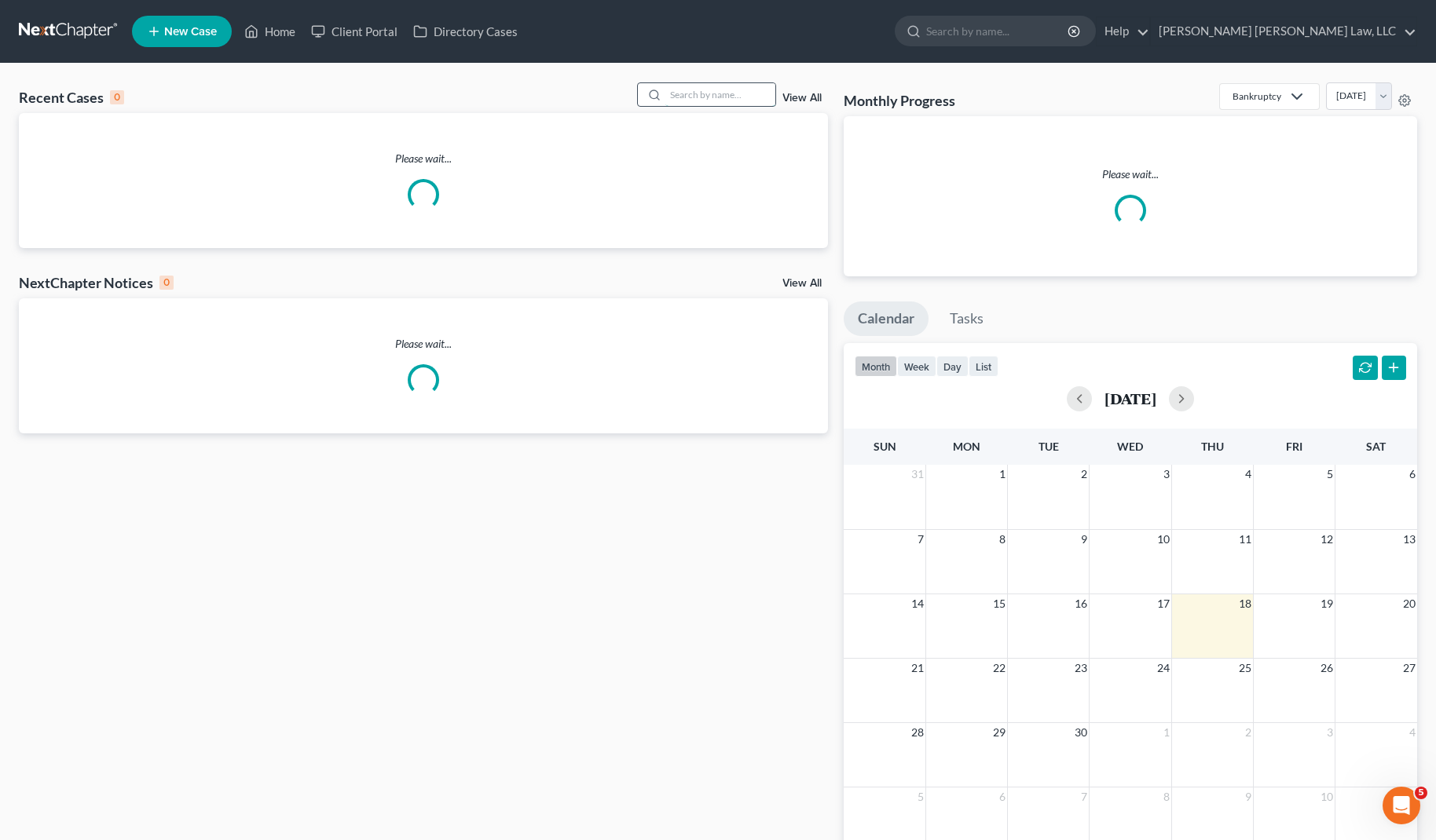
click at [686, 100] on input "search" at bounding box center [720, 95] width 110 height 23
